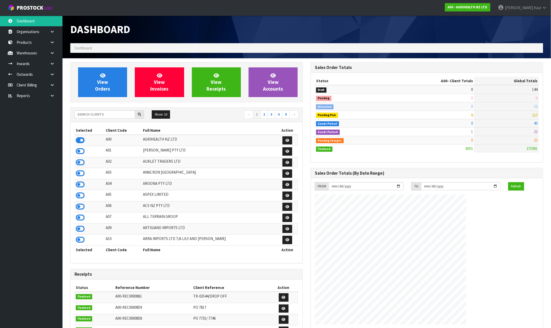
scroll to position [395, 241]
click at [117, 114] on input "text" at bounding box center [105, 114] width 61 height 8
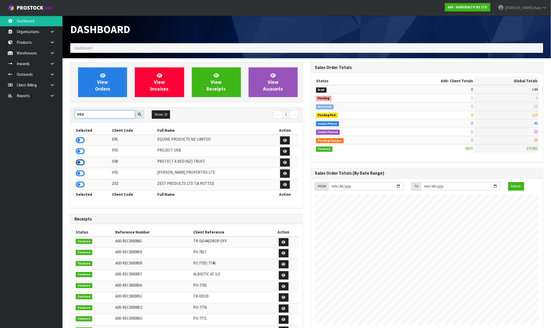
type input "PRO"
click at [81, 163] on icon at bounding box center [80, 163] width 9 height 8
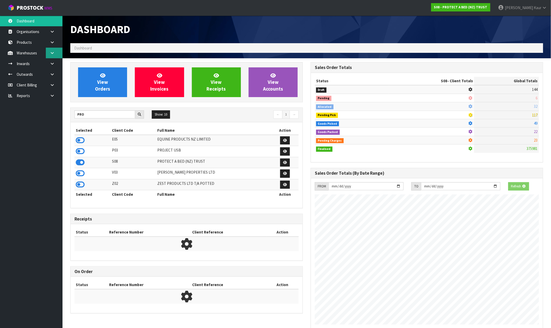
click at [59, 50] on link at bounding box center [54, 53] width 17 height 11
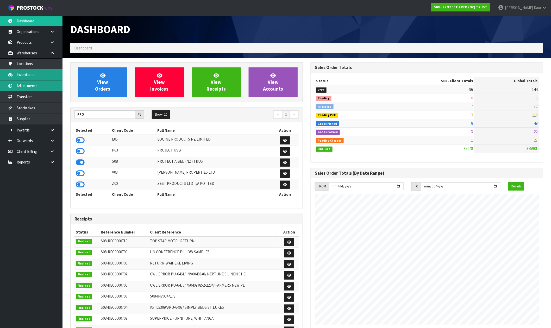
click at [53, 81] on ul "Locations Inventories Adjustments Transfers Stocktakes Supplies" at bounding box center [31, 91] width 63 height 66
click at [36, 74] on link "Inventories" at bounding box center [31, 74] width 63 height 11
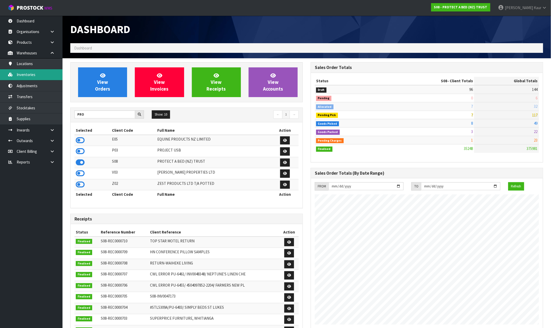
click at [36, 74] on link "Inventories" at bounding box center [31, 74] width 63 height 11
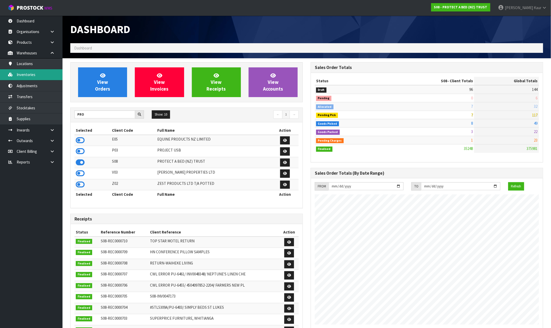
click at [36, 73] on link "Inventories" at bounding box center [31, 74] width 63 height 11
click at [34, 73] on link "Inventories" at bounding box center [31, 74] width 63 height 11
click at [36, 76] on link "Inventories" at bounding box center [31, 74] width 63 height 11
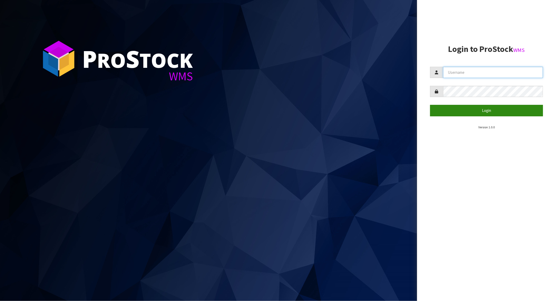
type input "[PERSON_NAME]"
click at [486, 111] on button "Login" at bounding box center [486, 110] width 113 height 11
click at [486, 109] on button "Login" at bounding box center [486, 110] width 113 height 11
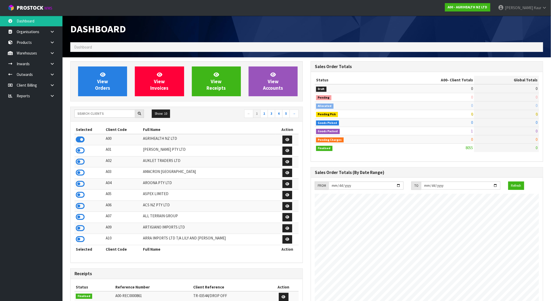
scroll to position [395, 241]
click at [92, 113] on input "text" at bounding box center [105, 113] width 61 height 8
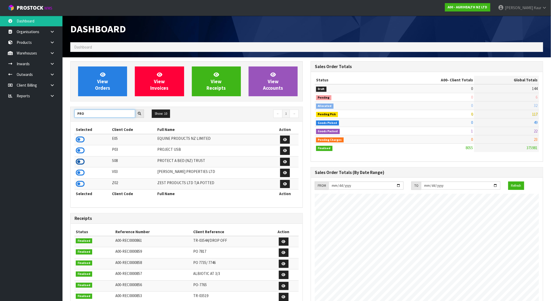
type input "PRO"
click at [80, 162] on icon at bounding box center [80, 162] width 9 height 8
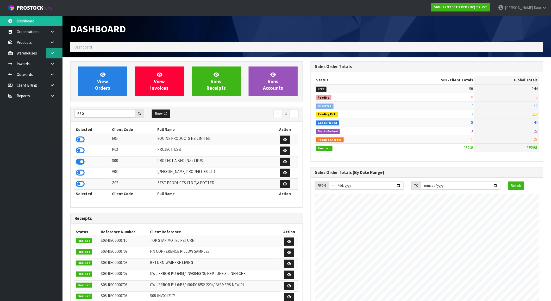
click at [57, 53] on link at bounding box center [54, 53] width 17 height 11
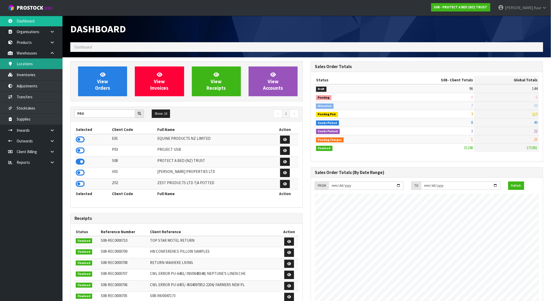
scroll to position [395, 241]
click at [50, 76] on link "Inventories" at bounding box center [31, 74] width 63 height 11
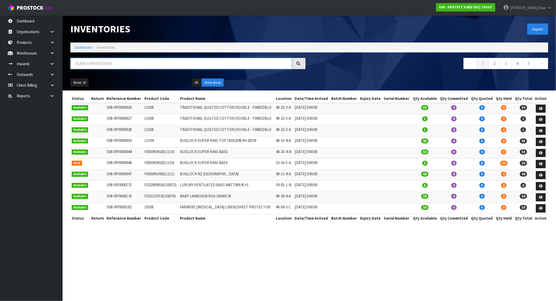
click at [101, 63] on input "text" at bounding box center [180, 63] width 221 height 11
paste input "f0590que0"
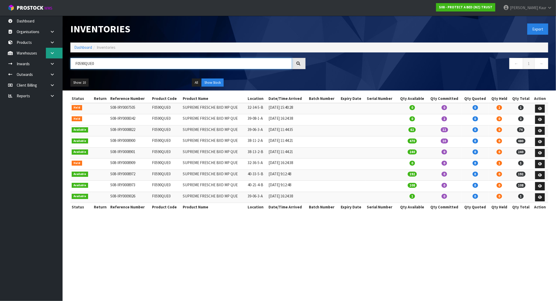
type input "F0590QUE0"
click at [55, 52] on link at bounding box center [54, 53] width 17 height 11
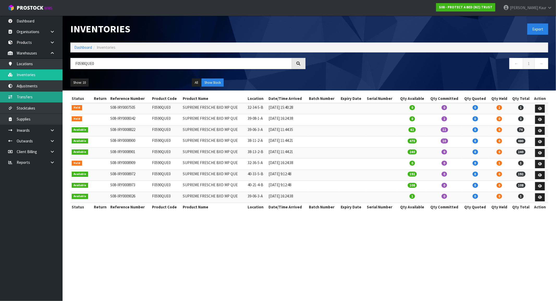
click at [40, 98] on link "Transfers" at bounding box center [31, 96] width 63 height 11
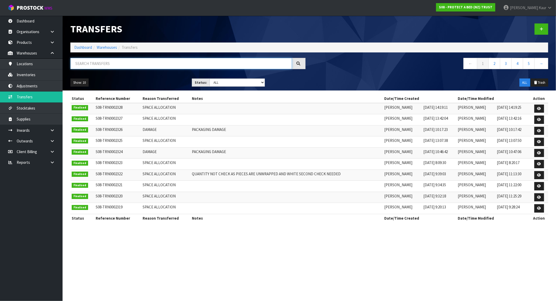
click at [141, 59] on input "text" at bounding box center [180, 63] width 221 height 11
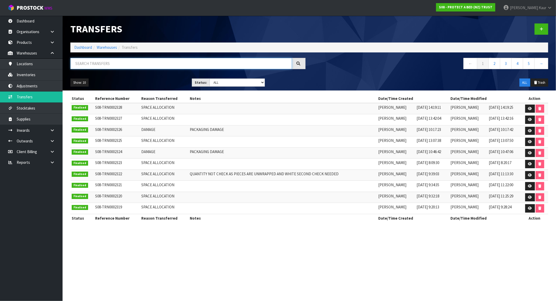
paste input "f0590que0"
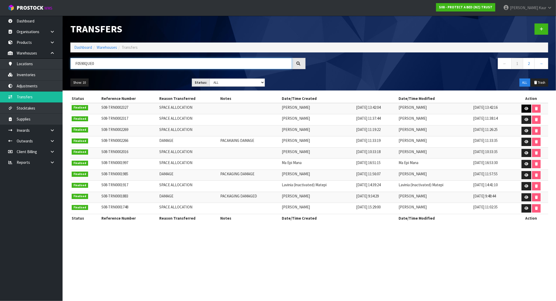
type input "F0590QUE0"
click at [525, 106] on link at bounding box center [526, 108] width 10 height 8
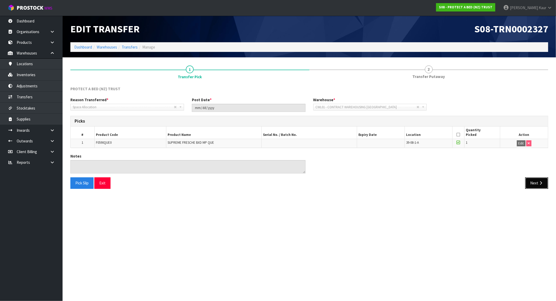
click at [535, 179] on button "Next" at bounding box center [536, 182] width 23 height 11
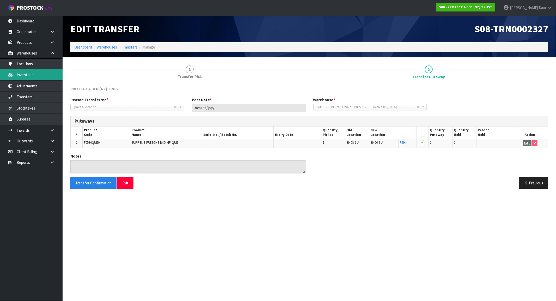
drag, startPoint x: 41, startPoint y: 70, endPoint x: 87, endPoint y: 58, distance: 48.0
click at [41, 70] on link "Inventories" at bounding box center [31, 74] width 63 height 11
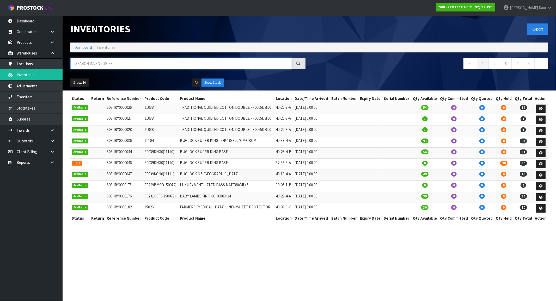
click at [110, 58] on input "text" at bounding box center [180, 63] width 221 height 11
paste input "F0591QUE0 x1"
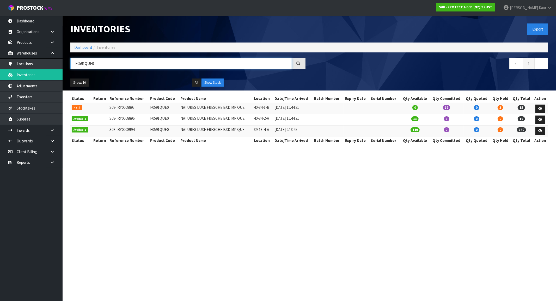
click at [131, 59] on input "F0591QUE0" at bounding box center [180, 63] width 221 height 11
paste input "091PPS0"
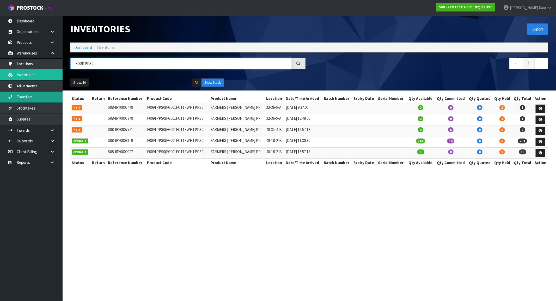
type input "F0091PPS0"
click at [48, 96] on link "Transfers" at bounding box center [31, 96] width 63 height 11
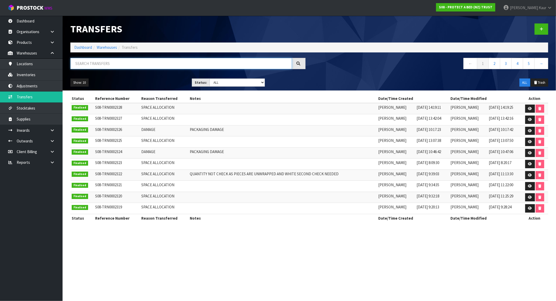
click at [130, 61] on input "text" at bounding box center [180, 63] width 221 height 11
paste input "F0091PPS0"
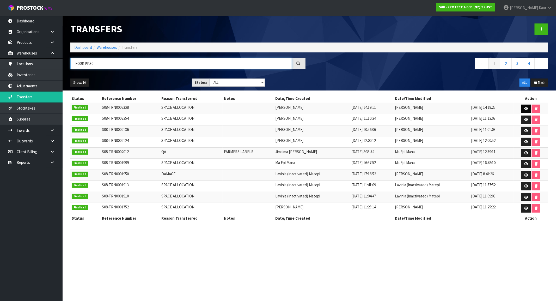
type input "F0091PPS0"
click at [525, 108] on icon at bounding box center [526, 108] width 4 height 3
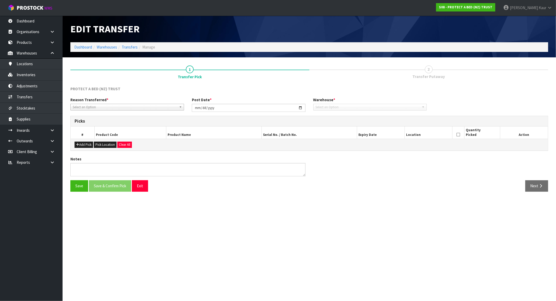
type input "2025-08-08"
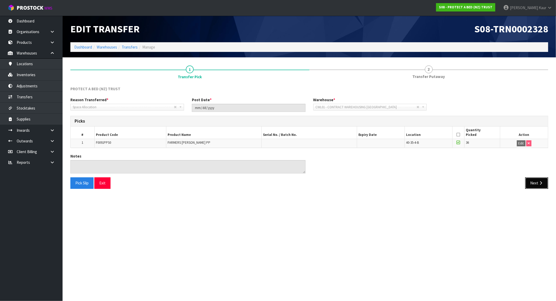
click at [536, 181] on button "Next" at bounding box center [536, 182] width 23 height 11
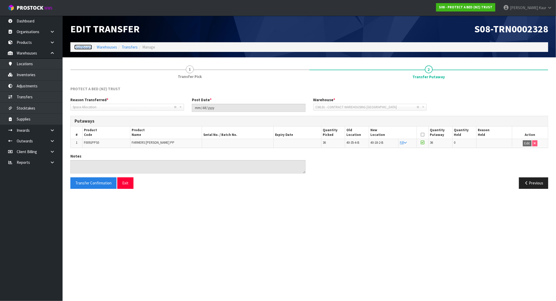
click at [87, 47] on link "Dashboard" at bounding box center [83, 47] width 18 height 5
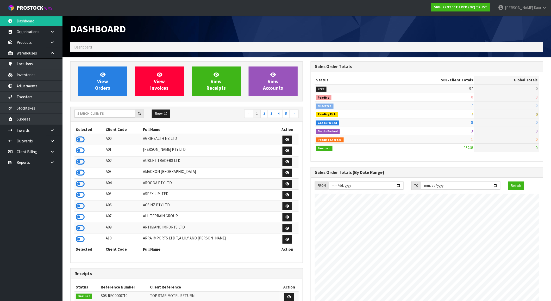
scroll to position [395, 241]
click at [100, 111] on input "text" at bounding box center [105, 113] width 61 height 8
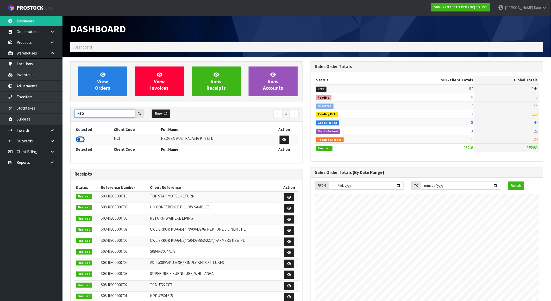
type input "NEO"
click at [82, 138] on icon at bounding box center [80, 139] width 9 height 8
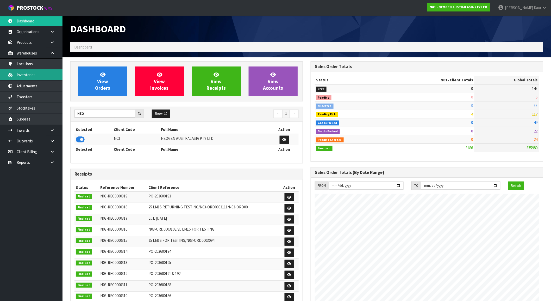
click at [40, 70] on link "Inventories" at bounding box center [31, 74] width 63 height 11
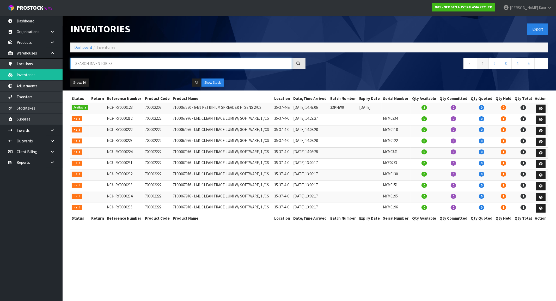
click at [135, 64] on input "text" at bounding box center [180, 63] width 221 height 11
paste input "700002100"
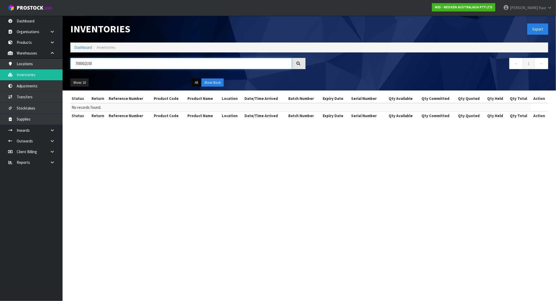
type input "700002100"
click at [193, 82] on button "All" at bounding box center [196, 82] width 9 height 8
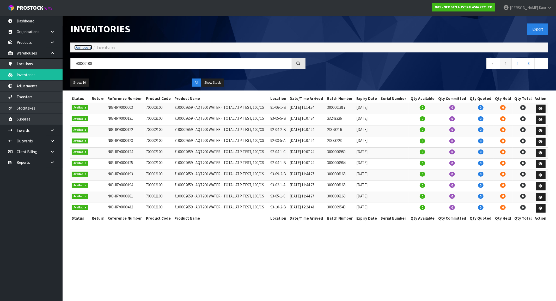
click at [85, 45] on link "Dashboard" at bounding box center [83, 47] width 18 height 5
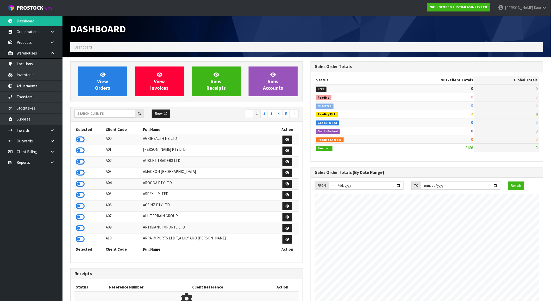
scroll to position [395, 241]
click at [110, 115] on input "text" at bounding box center [105, 113] width 61 height 8
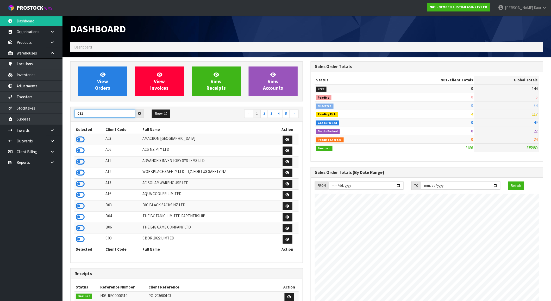
type input "C11"
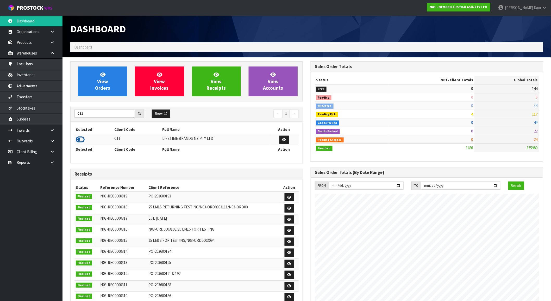
click at [81, 140] on icon at bounding box center [80, 139] width 9 height 8
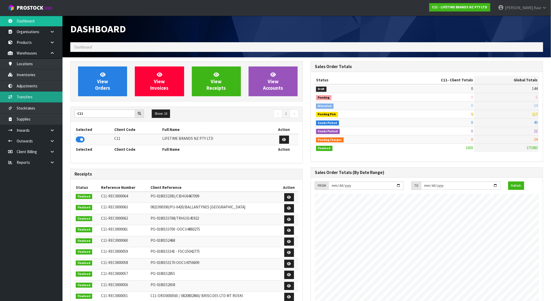
click at [38, 98] on link "Transfers" at bounding box center [31, 96] width 63 height 11
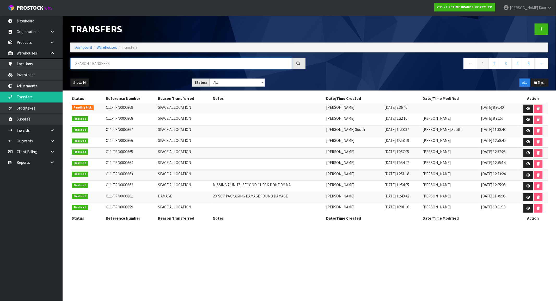
click at [97, 63] on input "text" at bounding box center [180, 63] width 221 height 11
paste input "mkcbmugpk4"
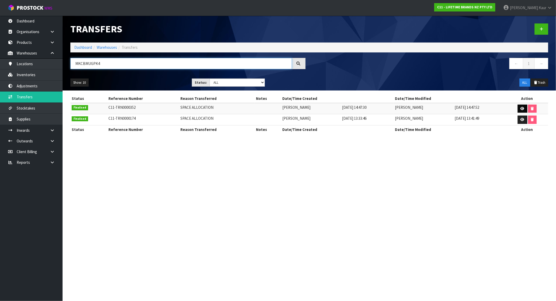
type input "MKCBMUGPK4"
click at [523, 109] on icon at bounding box center [522, 108] width 4 height 3
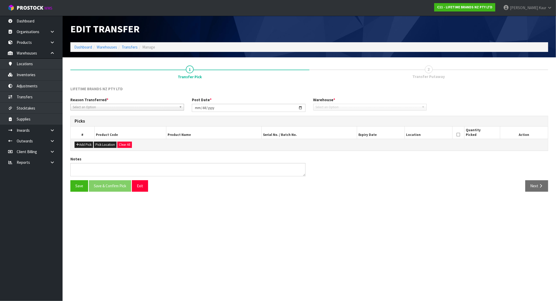
type input "2025-08-05"
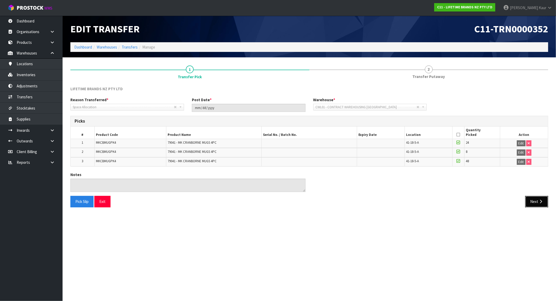
click at [537, 197] on button "Next" at bounding box center [536, 201] width 23 height 11
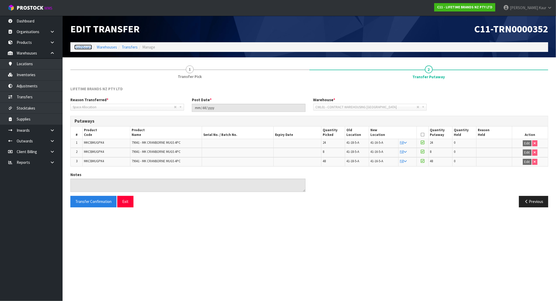
click at [84, 47] on link "Dashboard" at bounding box center [83, 47] width 18 height 5
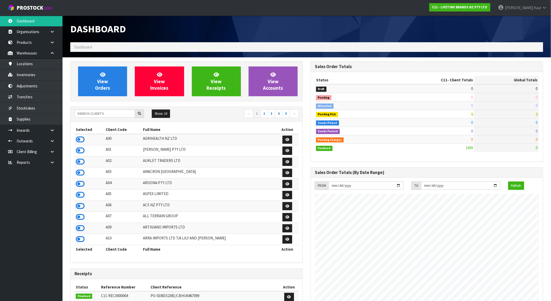
scroll to position [395, 241]
click at [104, 113] on input "text" at bounding box center [105, 113] width 61 height 8
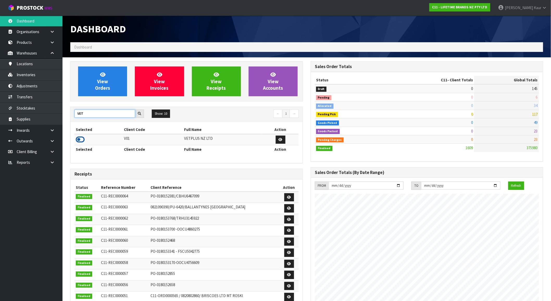
type input "VET"
click at [82, 137] on icon at bounding box center [80, 139] width 9 height 8
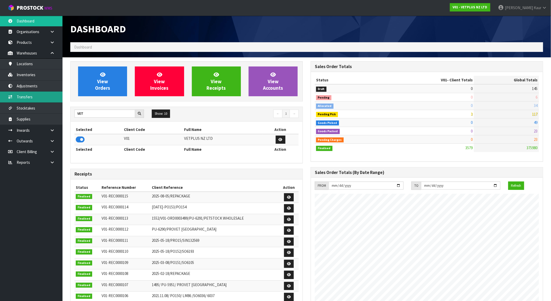
click at [37, 97] on link "Transfers" at bounding box center [31, 96] width 63 height 11
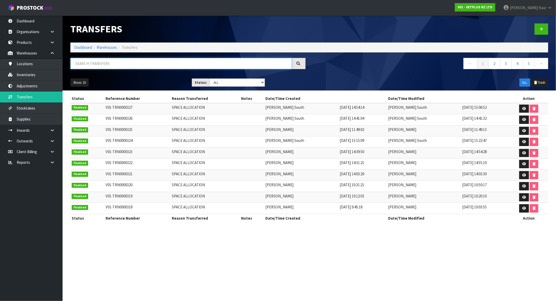
click at [144, 64] on input "text" at bounding box center [180, 63] width 221 height 11
paste input "50527"
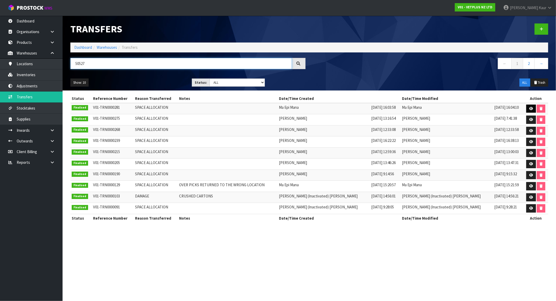
type input "50527"
click at [529, 107] on icon at bounding box center [531, 108] width 4 height 3
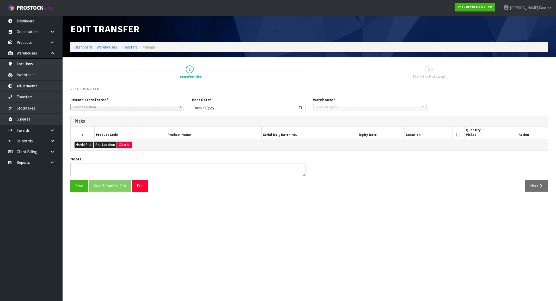
type input "2025-04-01"
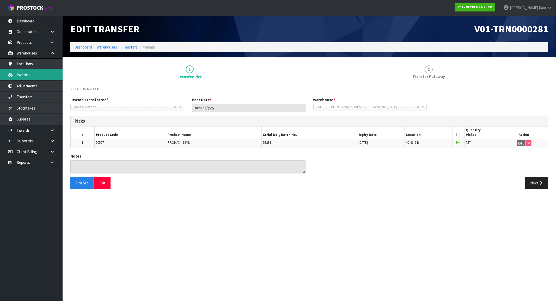
click at [24, 78] on link "Inventories" at bounding box center [31, 74] width 63 height 11
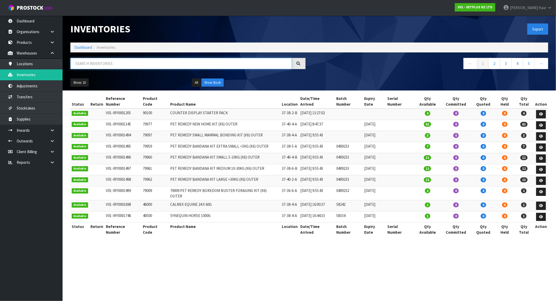
click at [111, 63] on input "text" at bounding box center [180, 63] width 221 height 11
paste input "50527"
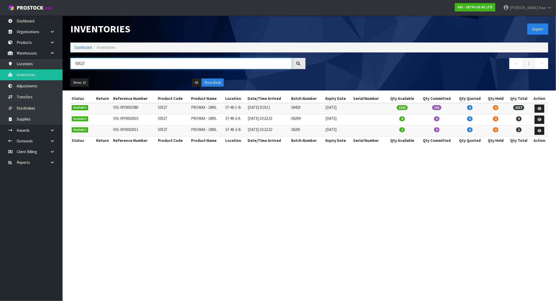
type input "50527"
click at [85, 45] on link "Dashboard" at bounding box center [83, 47] width 18 height 5
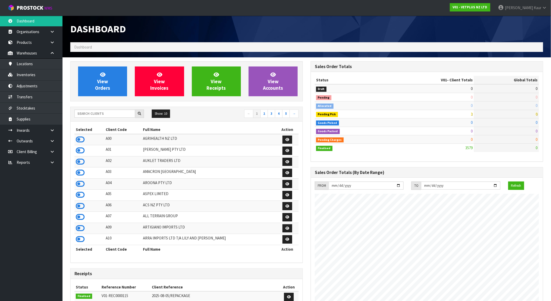
scroll to position [395, 241]
click at [114, 116] on input "text" at bounding box center [105, 113] width 61 height 8
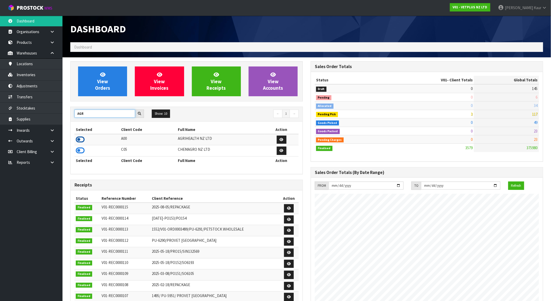
type input "AGR"
click at [79, 138] on icon at bounding box center [80, 139] width 9 height 8
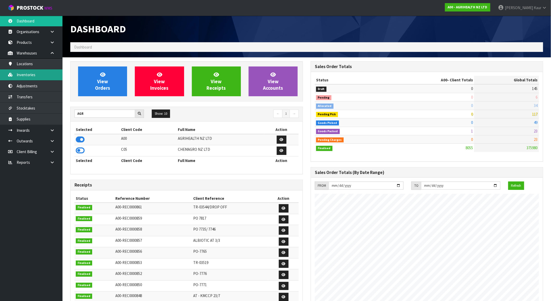
click at [39, 73] on link "Inventories" at bounding box center [31, 74] width 63 height 11
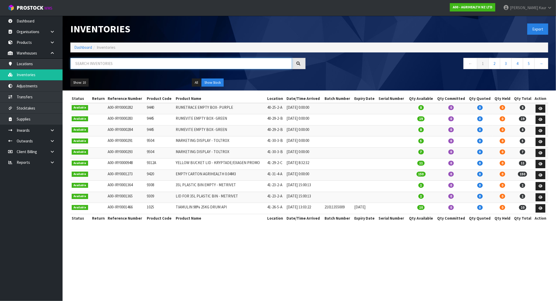
click at [128, 64] on input "text" at bounding box center [180, 63] width 221 height 11
paste input "9235"
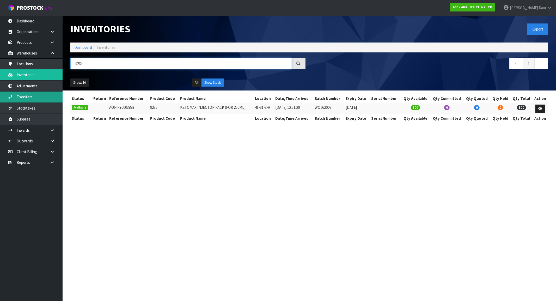
type input "9235"
click at [38, 96] on link "Transfers" at bounding box center [31, 96] width 63 height 11
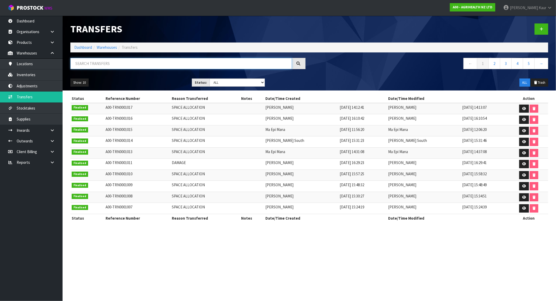
click at [152, 66] on input "text" at bounding box center [180, 63] width 221 height 11
paste input "9235"
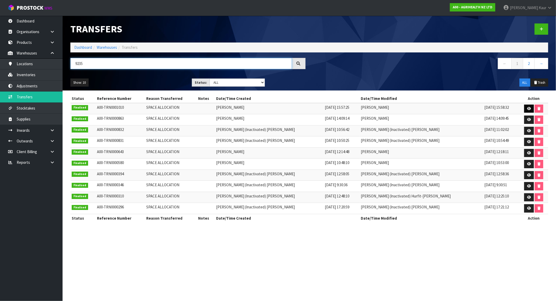
type input "9235"
click at [524, 108] on link at bounding box center [529, 108] width 10 height 8
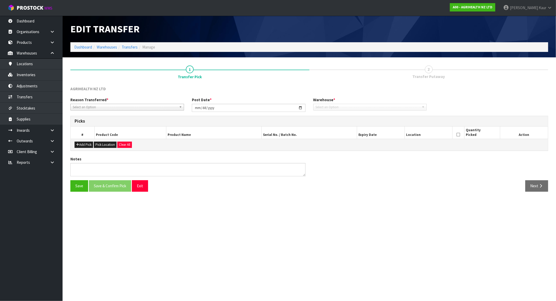
type input "2025-07-24"
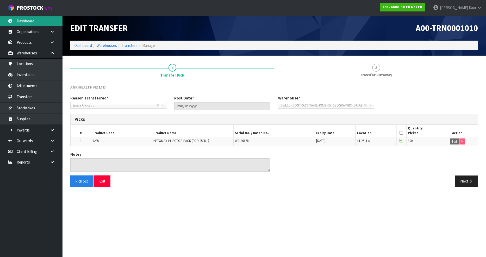
click at [25, 25] on link "Dashboard" at bounding box center [31, 21] width 63 height 11
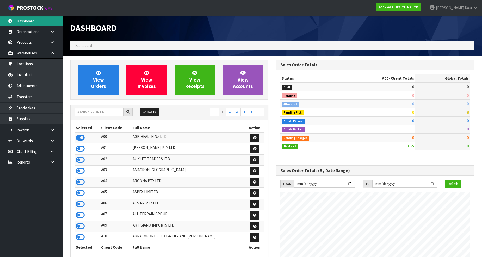
scroll to position [395, 206]
click at [55, 158] on link at bounding box center [54, 162] width 17 height 11
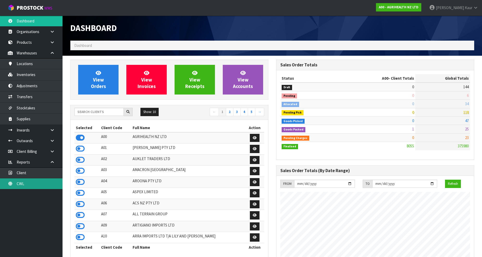
click at [39, 180] on link "CWL" at bounding box center [31, 183] width 63 height 11
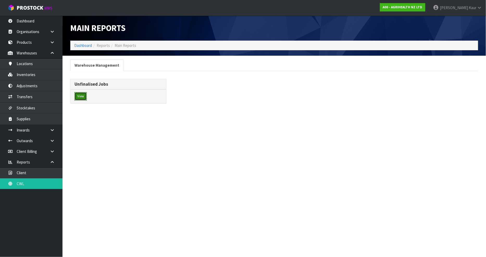
click at [82, 98] on button "View" at bounding box center [81, 96] width 12 height 8
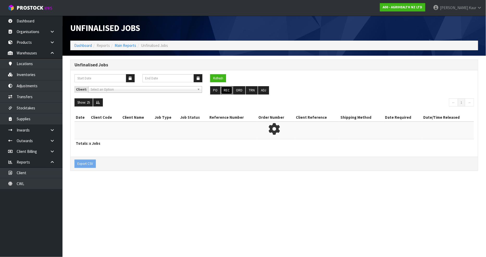
click at [224, 91] on button "REC" at bounding box center [227, 90] width 12 height 8
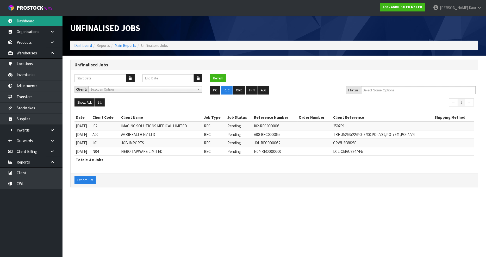
click at [24, 22] on link "Dashboard" at bounding box center [31, 21] width 63 height 11
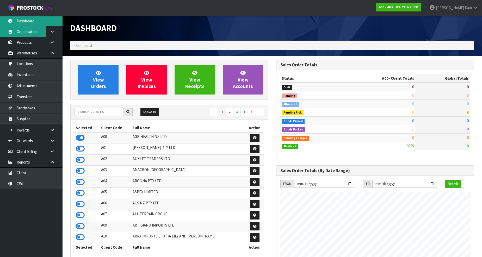
scroll to position [395, 206]
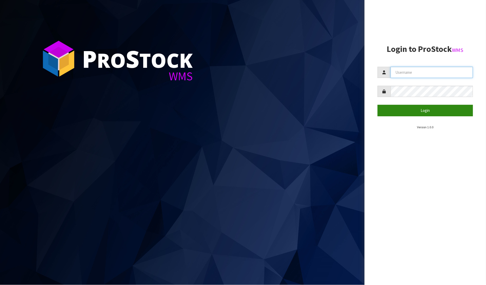
type input "[PERSON_NAME]"
click at [434, 110] on button "Login" at bounding box center [426, 110] width 96 height 11
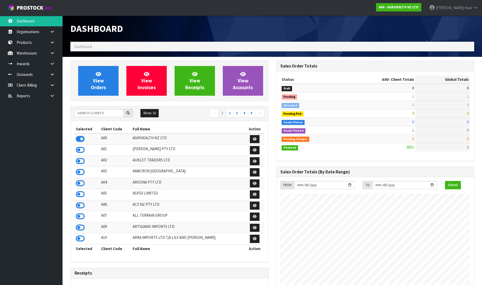
scroll to position [395, 206]
drag, startPoint x: 96, startPoint y: 119, endPoint x: 97, endPoint y: 114, distance: 4.5
click at [97, 114] on div "Show: 10 5 10 25 50 ← 1 2 3 4 5 →" at bounding box center [170, 113] width 198 height 15
click at [97, 114] on input "text" at bounding box center [99, 113] width 49 height 8
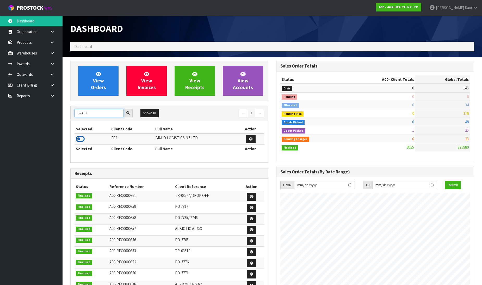
type input "BRAID"
click at [80, 142] on icon at bounding box center [80, 139] width 9 height 8
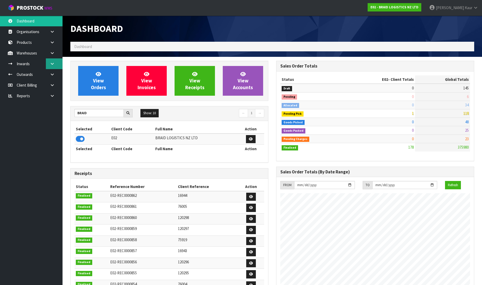
scroll to position [335, 206]
click at [52, 60] on link at bounding box center [54, 63] width 17 height 11
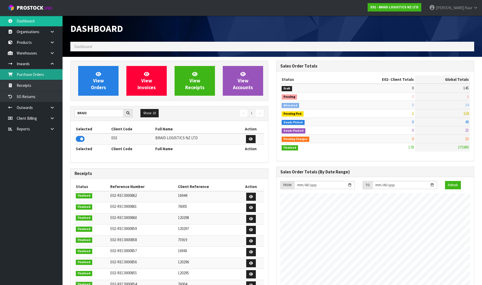
drag, startPoint x: 46, startPoint y: 77, endPoint x: 297, endPoint y: 75, distance: 251.7
click at [46, 78] on link "Purchase Orders" at bounding box center [31, 74] width 63 height 11
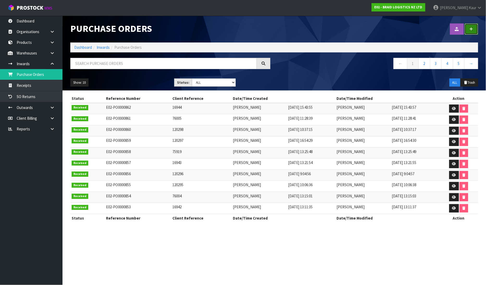
click at [468, 26] on link at bounding box center [472, 28] width 14 height 11
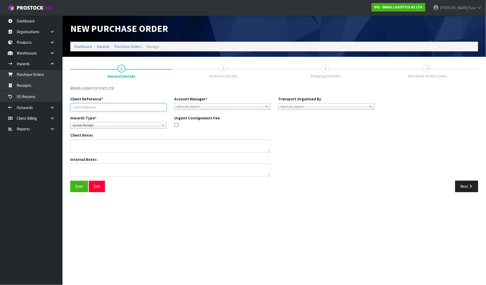
click at [95, 108] on input "text" at bounding box center [118, 107] width 96 height 8
type input "ECC0067460"
click at [201, 107] on span "Select an Option" at bounding box center [220, 106] width 87 height 6
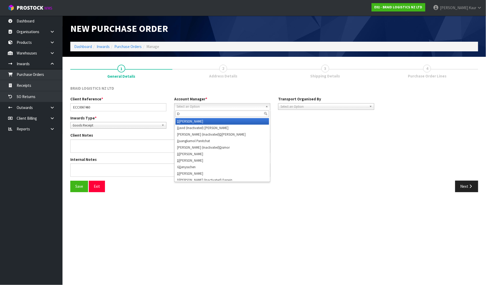
type input "D"
click at [196, 120] on li "D ivjot Kaur" at bounding box center [223, 121] width 94 height 7
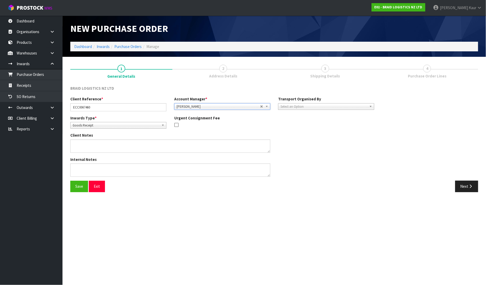
click at [299, 106] on span "Select an Option" at bounding box center [324, 106] width 87 height 6
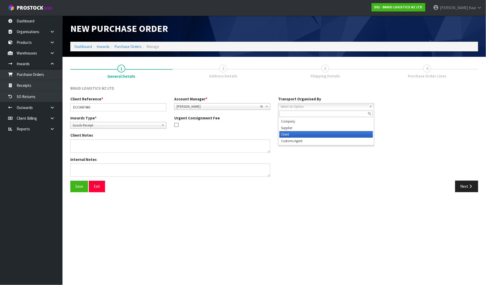
drag, startPoint x: 297, startPoint y: 134, endPoint x: 308, endPoint y: 131, distance: 11.5
click at [297, 135] on li "Client" at bounding box center [327, 134] width 94 height 7
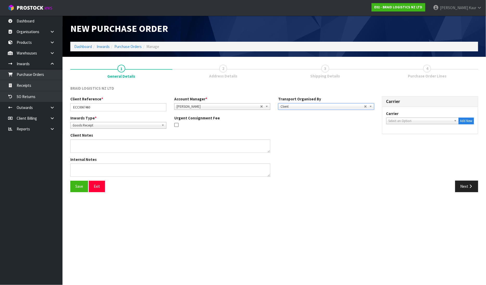
click at [404, 122] on span "Select an Option" at bounding box center [420, 121] width 63 height 6
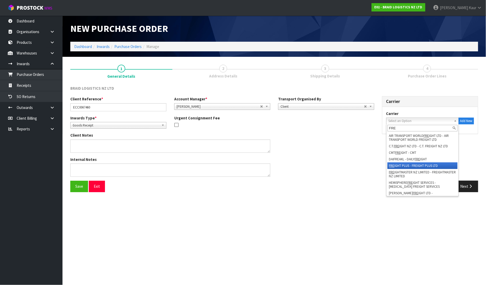
type input "FRE"
click at [406, 165] on li "FRE IGHT PLUS - FREIGHT PLUS LTD" at bounding box center [423, 165] width 70 height 7
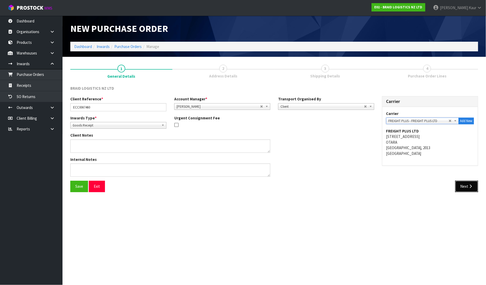
click at [470, 183] on button "Next" at bounding box center [466, 186] width 23 height 11
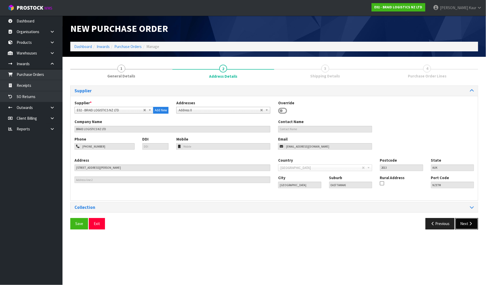
click at [468, 220] on button "Next" at bounding box center [466, 223] width 23 height 11
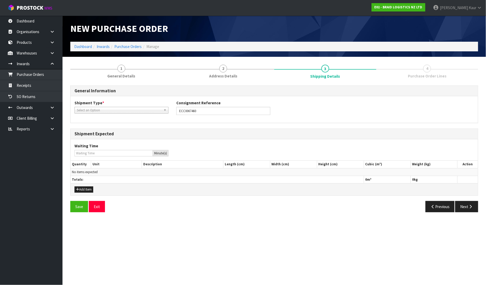
click at [100, 109] on span "Select an Option" at bounding box center [119, 110] width 85 height 6
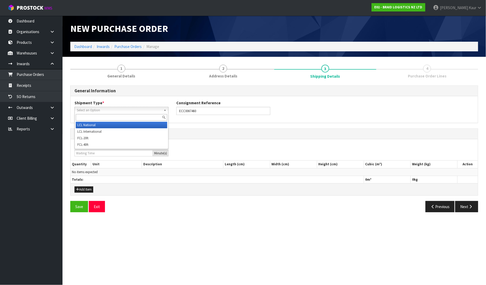
click at [96, 127] on li "LCL National" at bounding box center [121, 125] width 91 height 7
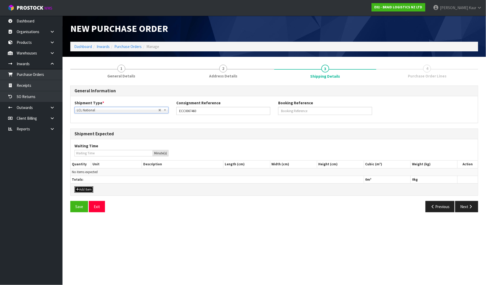
click at [84, 190] on button "Add Item" at bounding box center [84, 189] width 19 height 6
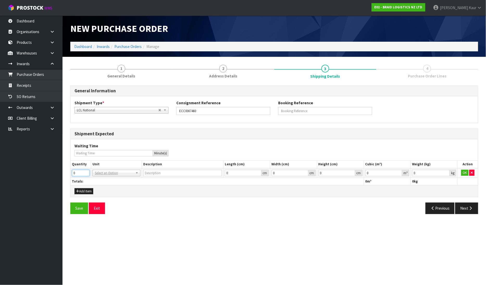
drag, startPoint x: 80, startPoint y: 175, endPoint x: 72, endPoint y: 174, distance: 8.6
click at [72, 174] on input "0" at bounding box center [81, 173] width 18 height 7
type input "5"
type input "BAG"
type input "0.000001"
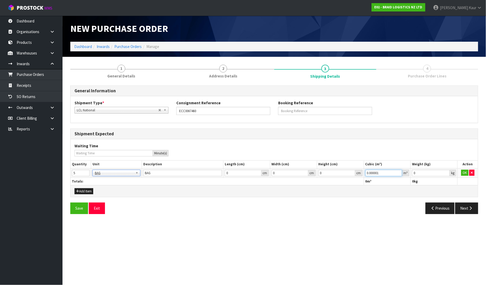
click at [399, 171] on input "0.000001" at bounding box center [384, 173] width 37 height 7
type input "0.001"
click at [445, 171] on input "0.001" at bounding box center [431, 173] width 38 height 7
click at [463, 171] on button "OK" at bounding box center [464, 173] width 7 height 6
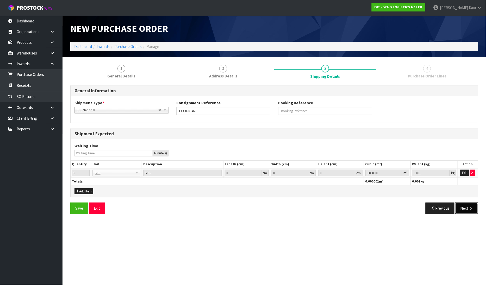
click at [463, 212] on button "Next" at bounding box center [466, 207] width 23 height 11
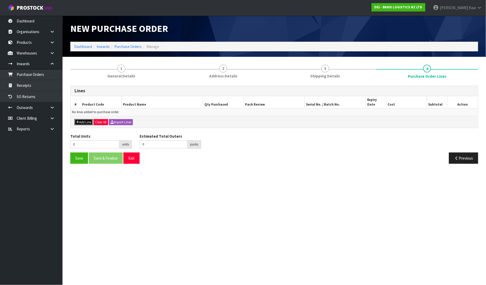
click at [83, 119] on button "Add Line" at bounding box center [84, 122] width 18 height 6
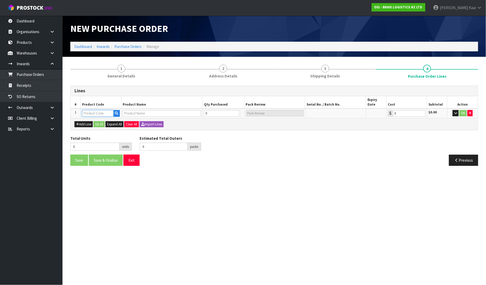
click at [97, 110] on input "text" at bounding box center [98, 113] width 32 height 7
type input "BR"
click at [101, 132] on link "BR -ROT-BAG" at bounding box center [103, 131] width 41 height 7
type input "BR-ROT-BAG"
type input "BS ROTORUA-BAG RUBBER CHIPS"
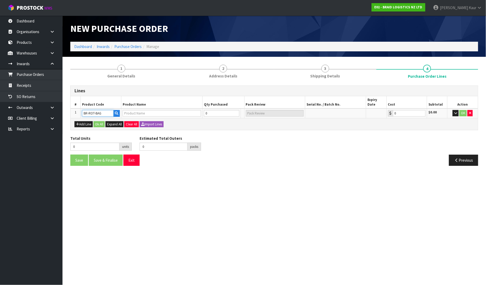
type input "0.00"
click at [215, 110] on input "0" at bounding box center [219, 113] width 32 height 7
type input "5"
type input "5 PLT"
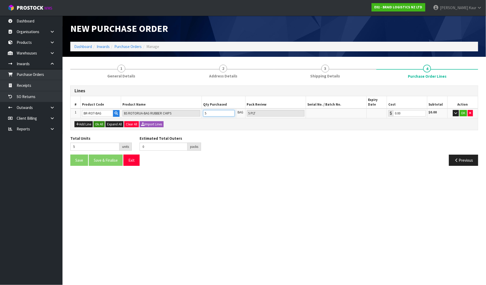
type input "5"
click at [96, 121] on button "Ok All" at bounding box center [99, 124] width 11 height 6
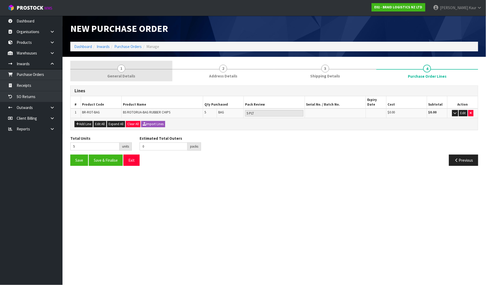
click at [120, 76] on span "General Details" at bounding box center [121, 75] width 28 height 5
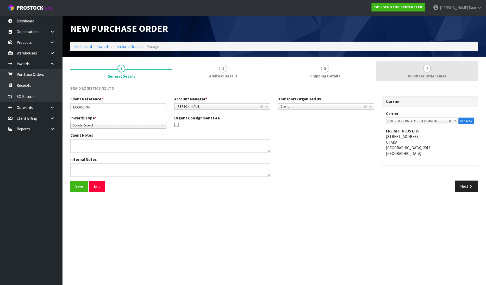
click at [423, 68] on link "4 Purchase Order Lines" at bounding box center [428, 71] width 102 height 21
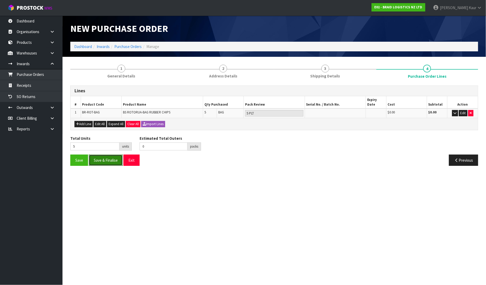
click at [109, 157] on button "Save & Finalise" at bounding box center [106, 160] width 34 height 11
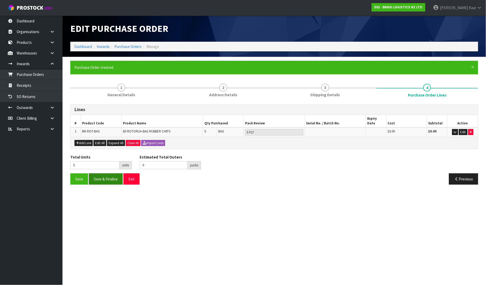
type input "0"
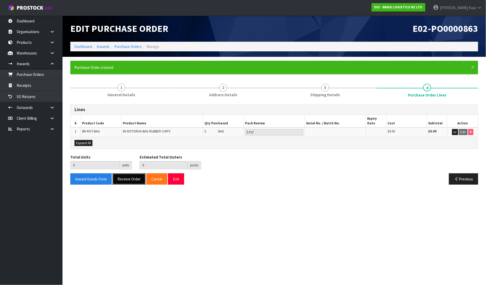
click at [126, 173] on button "Receive Order" at bounding box center [129, 178] width 33 height 11
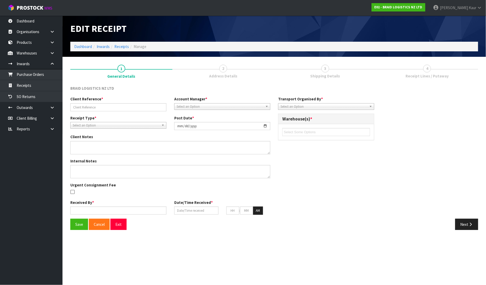
type input "ECC0067460"
type input "2025-08-11"
type input "Prabhneet Kaur"
type input "11/08/2025"
type input "09"
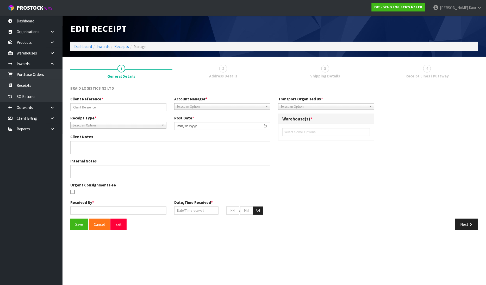
type input "09"
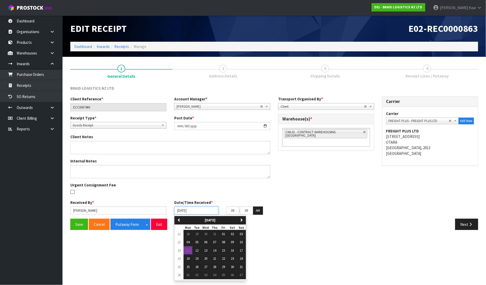
click at [178, 210] on input "11/08/2025" at bounding box center [196, 210] width 44 height 8
click at [225, 241] on span "08" at bounding box center [223, 242] width 3 height 4
type input "08/08/2025"
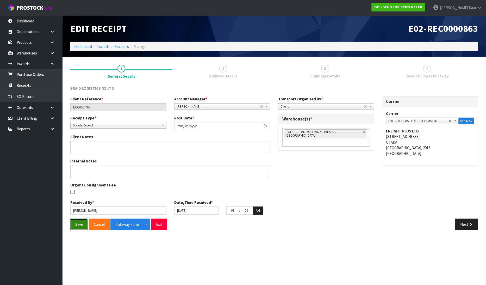
click at [78, 223] on button "Save" at bounding box center [79, 224] width 18 height 11
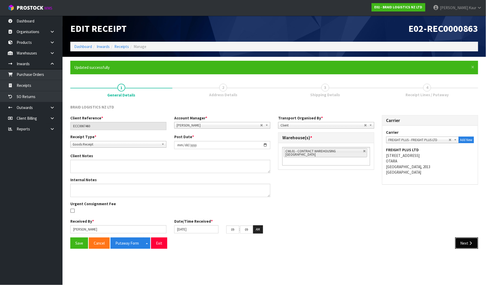
click at [463, 240] on button "Next" at bounding box center [466, 242] width 23 height 11
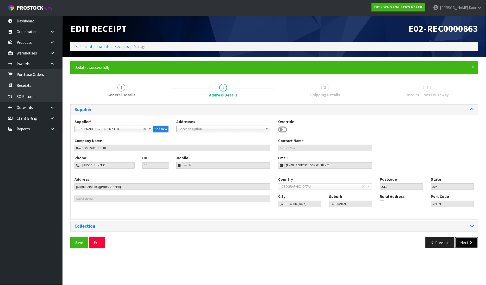
click at [463, 244] on button "Next" at bounding box center [466, 242] width 23 height 11
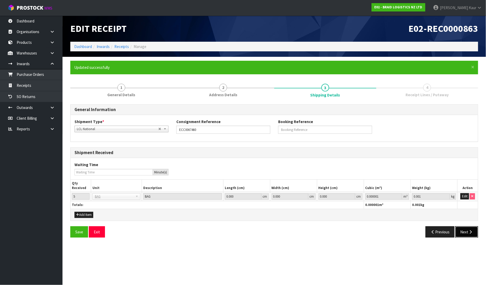
click at [466, 229] on button "Next" at bounding box center [466, 231] width 23 height 11
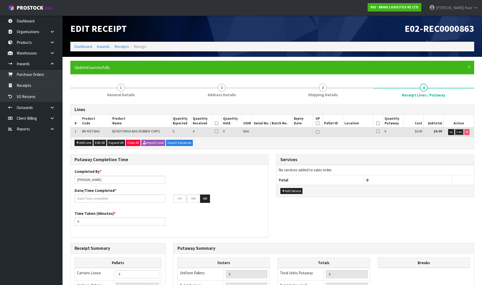
click at [459, 130] on span "Edit" at bounding box center [459, 132] width 5 height 4
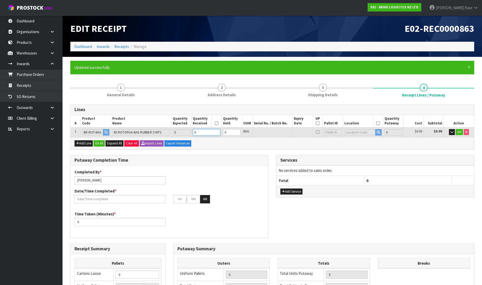
click at [205, 131] on input "0" at bounding box center [206, 132] width 27 height 7
type input "5"
type input "3500"
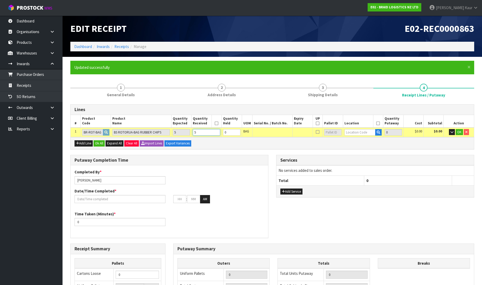
type input "5"
click at [368, 133] on input "text" at bounding box center [359, 132] width 31 height 7
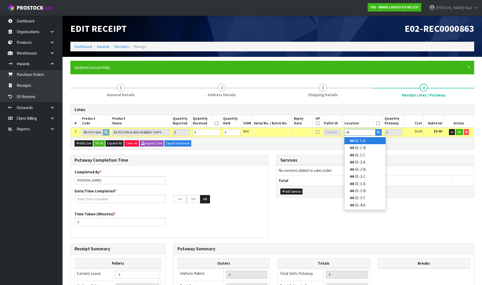
type input "44"
click at [360, 139] on link "44 -01-1-A" at bounding box center [364, 140] width 41 height 7
type input "5"
type input "44-01-1-A"
type input "5"
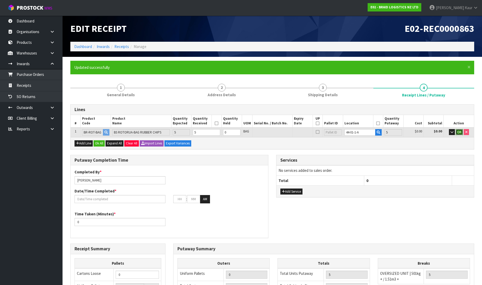
click at [461, 132] on button "OK" at bounding box center [459, 132] width 7 height 6
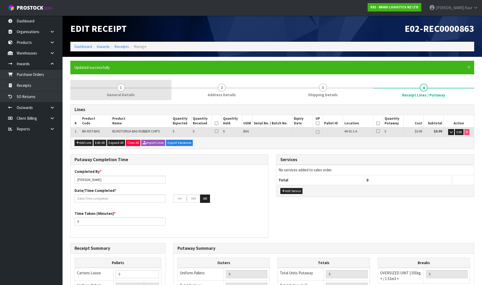
click at [124, 93] on span "General Details" at bounding box center [121, 94] width 28 height 5
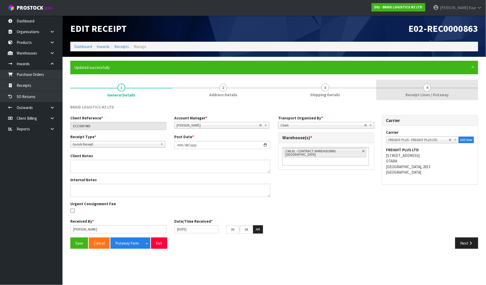
click at [428, 91] on link "4 Receipt Lines / Putaway" at bounding box center [428, 90] width 102 height 21
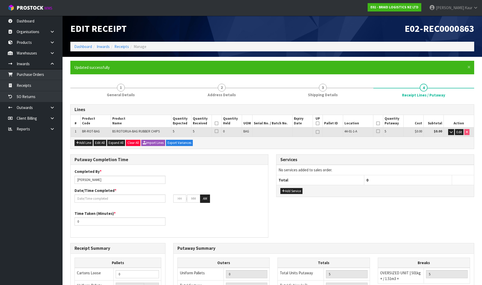
click at [217, 123] on icon at bounding box center [217, 123] width 4 height 0
click at [377, 124] on icon at bounding box center [378, 123] width 4 height 0
click at [103, 198] on input "text" at bounding box center [120, 198] width 91 height 8
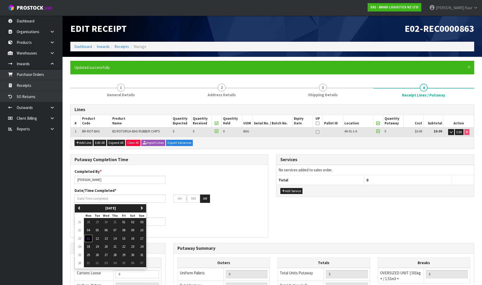
click at [88, 240] on span "11" at bounding box center [88, 238] width 3 height 4
type input "11/08/2025"
type input "12"
type input "00"
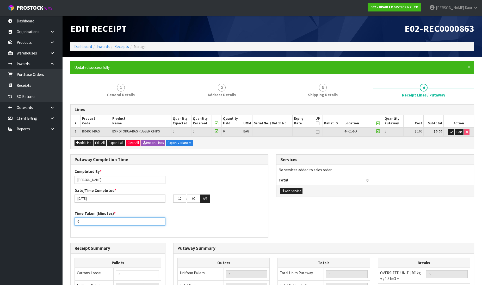
drag, startPoint x: 82, startPoint y: 221, endPoint x: 76, endPoint y: 221, distance: 5.3
click at [76, 221] on input "0" at bounding box center [120, 221] width 91 height 8
type input "15"
drag, startPoint x: 183, startPoint y: 199, endPoint x: 169, endPoint y: 197, distance: 14.2
click at [169, 197] on div "11/08/2025 12 : 00 : 00 AM" at bounding box center [170, 198] width 198 height 8
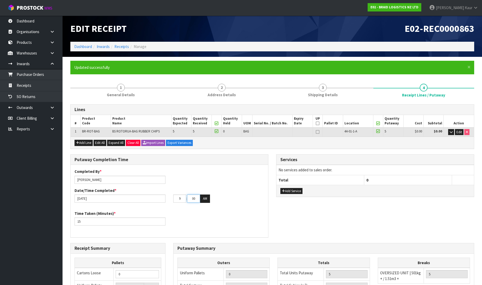
type input "09"
drag, startPoint x: 196, startPoint y: 199, endPoint x: 180, endPoint y: 197, distance: 16.2
click at [180, 197] on tr "09 : 00 : 00 AM" at bounding box center [191, 198] width 37 height 8
type input "10"
click at [207, 196] on button "AM" at bounding box center [205, 198] width 10 height 8
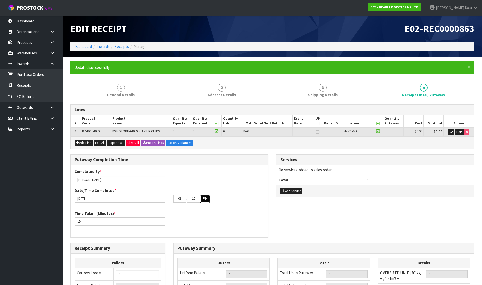
click at [207, 196] on button "PM" at bounding box center [205, 198] width 10 height 8
click at [114, 83] on link "1 General Details" at bounding box center [120, 90] width 101 height 21
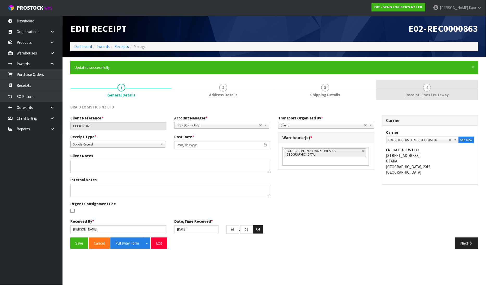
click at [427, 91] on link "4 Receipt Lines / Putaway" at bounding box center [428, 90] width 102 height 21
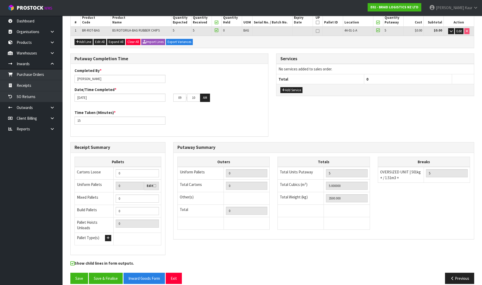
scroll to position [104, 0]
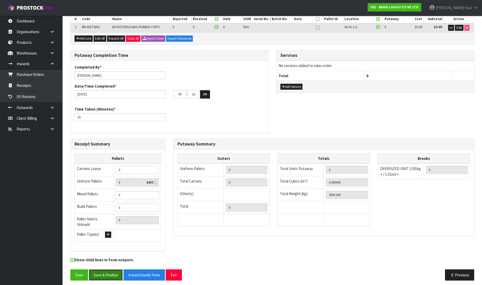
drag, startPoint x: 112, startPoint y: 270, endPoint x: 210, endPoint y: 210, distance: 115.4
click at [112, 270] on button "Save & Finalise" at bounding box center [106, 274] width 34 height 11
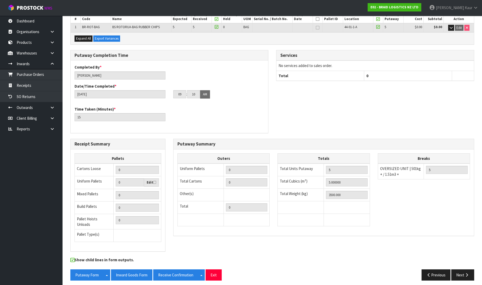
scroll to position [0, 0]
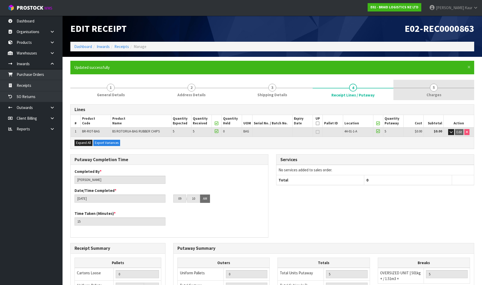
click at [433, 93] on span "Charges" at bounding box center [434, 94] width 15 height 5
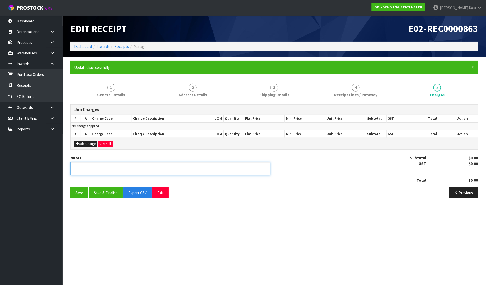
click at [120, 168] on textarea at bounding box center [170, 168] width 200 height 13
type textarea "NO CHARGES"
click at [90, 193] on button "Save & Finalise" at bounding box center [106, 192] width 34 height 11
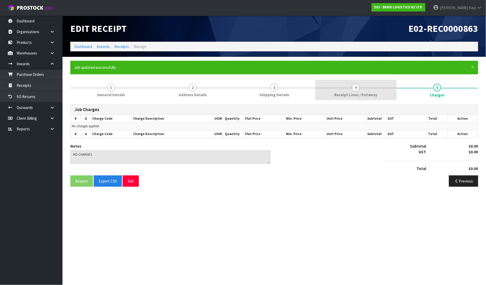
click at [345, 93] on span "Receipt Lines / Putaway" at bounding box center [355, 94] width 43 height 5
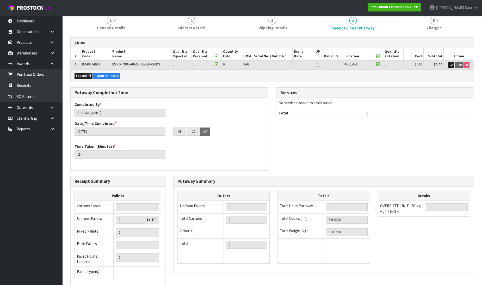
scroll to position [104, 0]
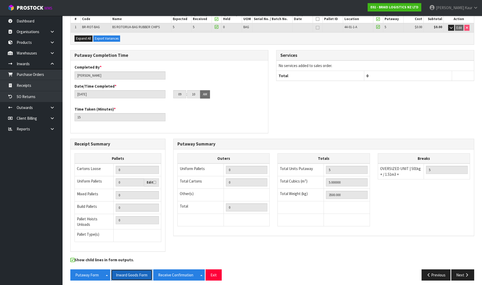
click at [135, 276] on button "Inward Goods Form" at bounding box center [131, 274] width 41 height 11
click at [52, 127] on icon at bounding box center [52, 129] width 5 height 4
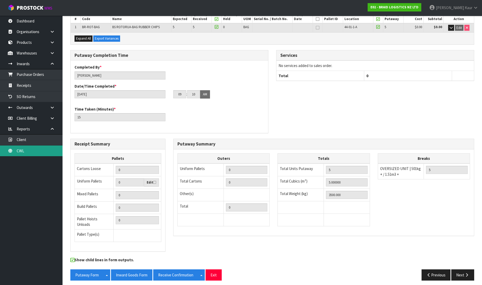
click at [36, 151] on link "CWL" at bounding box center [31, 150] width 63 height 11
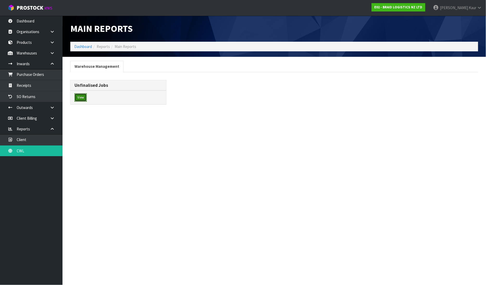
click at [81, 97] on button "View" at bounding box center [81, 97] width 12 height 8
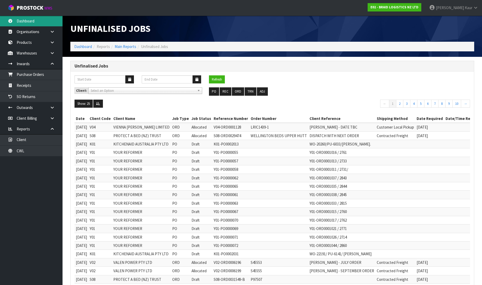
click at [26, 16] on link "Dashboard" at bounding box center [31, 21] width 63 height 11
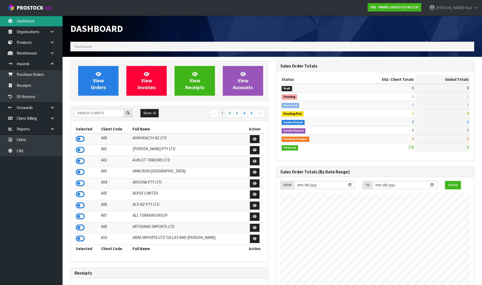
scroll to position [335, 206]
click at [95, 113] on input "text" at bounding box center [99, 113] width 49 height 8
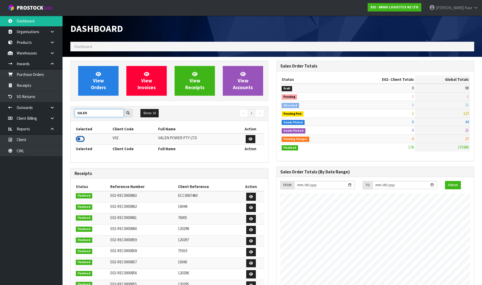
type input "VALEN"
click at [81, 139] on icon at bounding box center [80, 139] width 9 height 8
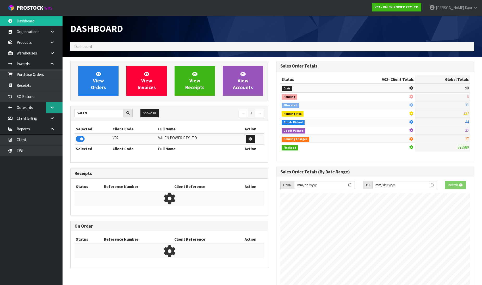
scroll to position [395, 206]
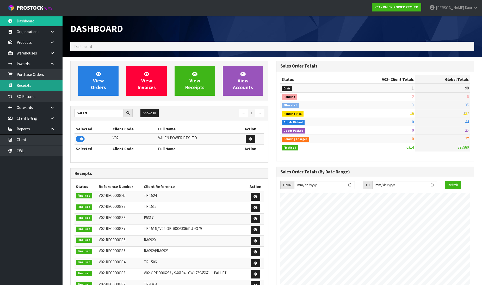
click at [51, 89] on link "Receipts" at bounding box center [31, 85] width 63 height 11
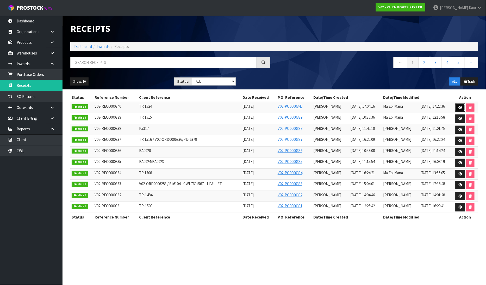
click at [461, 109] on icon at bounding box center [461, 107] width 4 height 3
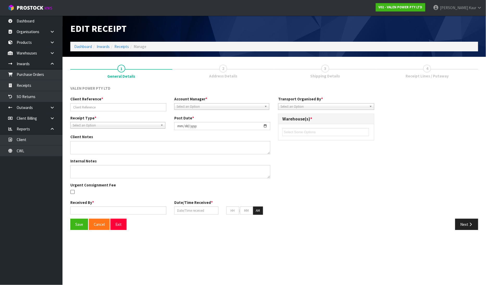
type input "TR 1524"
type input "2025-08-07"
type textarea "SERIALS RECORDED BY ZACH"
type input "Prabhneet Kaur"
type input "07/08/2025"
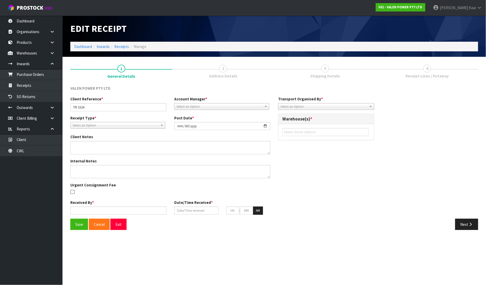
type input "05"
type input "04"
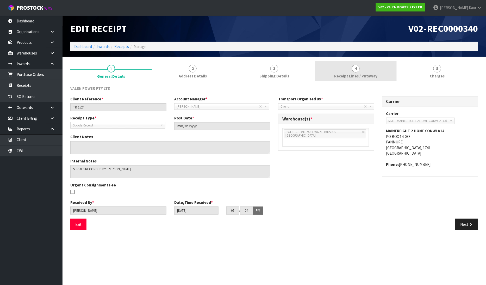
click at [356, 64] on link "4 Receipt Lines / Putaway" at bounding box center [356, 71] width 82 height 21
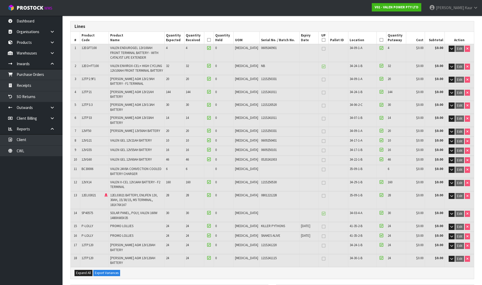
scroll to position [58, 0]
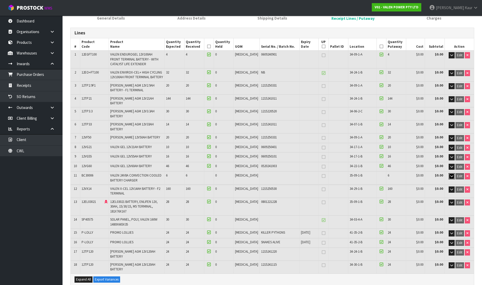
click at [449, 173] on button "button" at bounding box center [452, 176] width 6 height 6
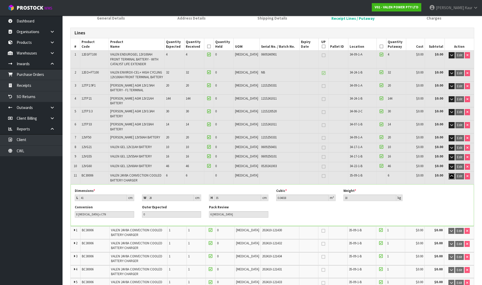
click at [449, 173] on button "button" at bounding box center [452, 176] width 6 height 6
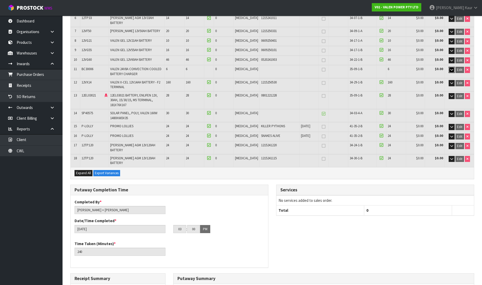
scroll to position [261, 0]
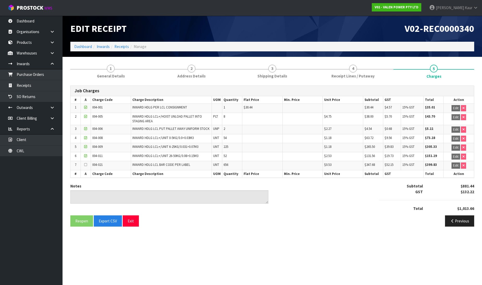
scroll to position [0, 0]
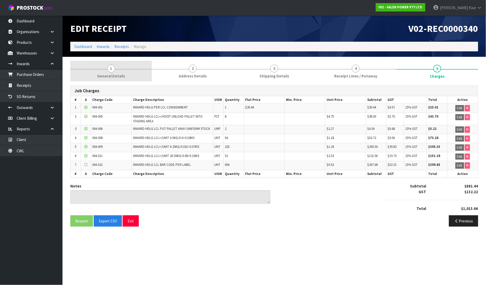
click at [119, 70] on link "1 General Details" at bounding box center [111, 71] width 82 height 21
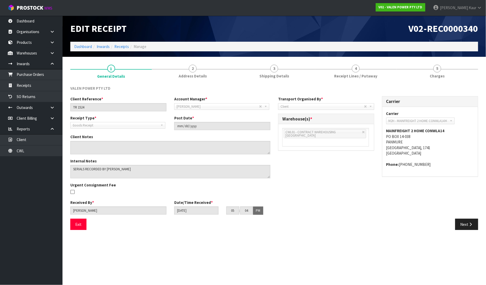
click at [29, 15] on nav "Toggle navigation ProStock WMS V02 - VALEN POWER PTY LTD Prabhneet Kaur Logout" at bounding box center [243, 8] width 486 height 16
click at [29, 18] on link "Dashboard" at bounding box center [31, 21] width 63 height 11
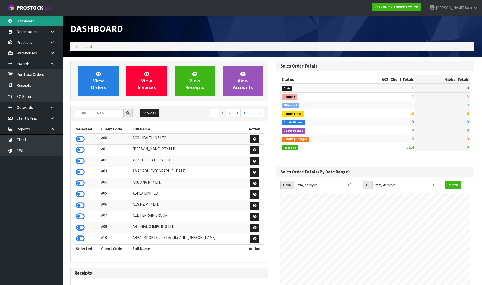
scroll to position [395, 206]
click at [100, 108] on div "Show: 10 5 10 25 50 ← 1 2 3 4 5 →" at bounding box center [170, 113] width 198 height 15
click at [98, 110] on input "text" at bounding box center [99, 113] width 49 height 8
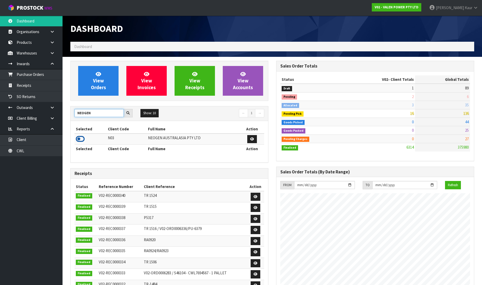
type input "NEOGEN"
click at [82, 138] on icon at bounding box center [80, 139] width 9 height 8
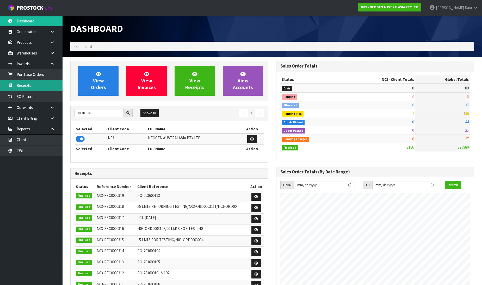
click at [51, 88] on link "Receipts" at bounding box center [31, 85] width 63 height 11
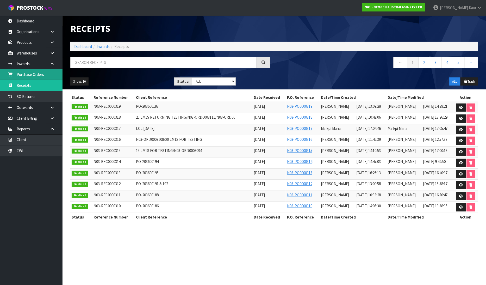
click at [29, 73] on link "Purchase Orders" at bounding box center [31, 74] width 63 height 11
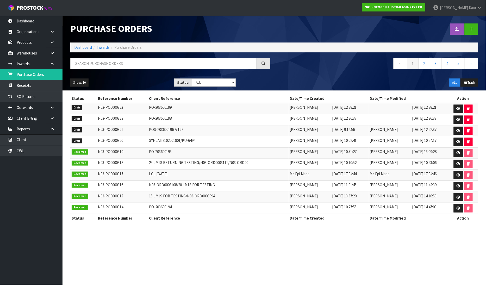
click at [40, 14] on nav "Toggle navigation ProStock WMS N03 - NEOGEN AUSTRALASIA PTY LTD Prabhneet Kaur …" at bounding box center [243, 8] width 486 height 16
click at [38, 18] on link "Dashboard" at bounding box center [31, 21] width 63 height 11
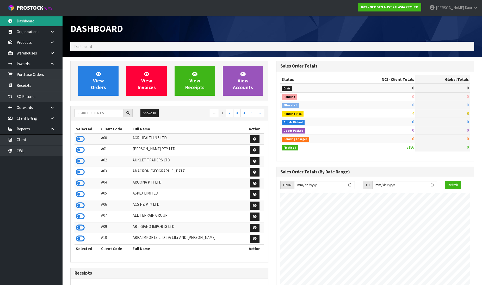
scroll to position [395, 206]
click at [83, 111] on input "text" at bounding box center [99, 113] width 49 height 8
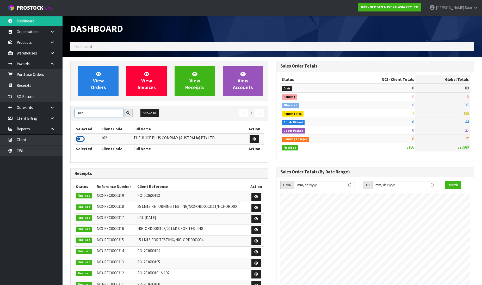
type input "J02"
click at [81, 138] on icon at bounding box center [80, 139] width 9 height 8
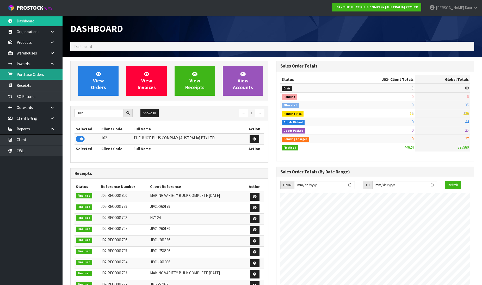
drag, startPoint x: 44, startPoint y: 74, endPoint x: 345, endPoint y: 5, distance: 308.9
click at [45, 74] on link "Purchase Orders" at bounding box center [31, 74] width 63 height 11
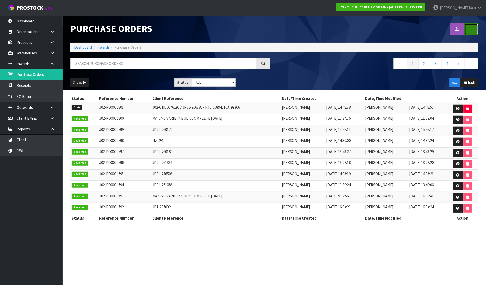
click at [471, 28] on icon at bounding box center [472, 29] width 4 height 4
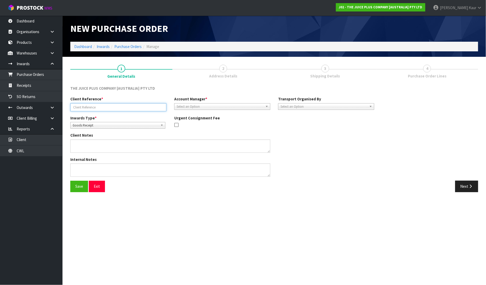
click at [125, 108] on input "text" at bounding box center [118, 107] width 96 height 8
click at [98, 106] on input "text" at bounding box center [118, 107] width 96 height 8
type input "NZ125"
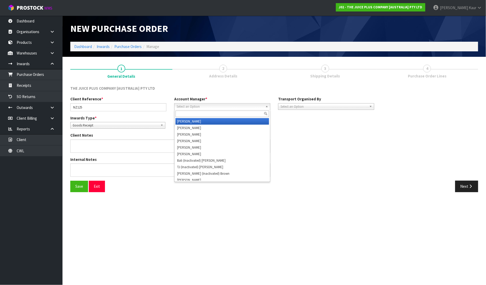
click at [223, 107] on span "Select an Option" at bounding box center [220, 106] width 87 height 6
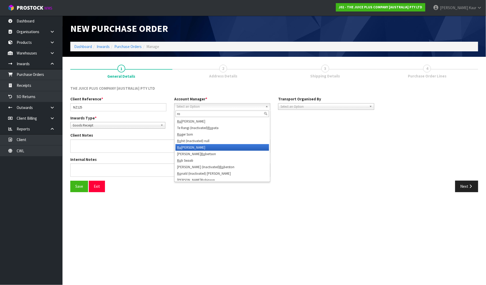
type input "ro"
click at [201, 148] on li "Ro cio Lopez" at bounding box center [223, 147] width 94 height 7
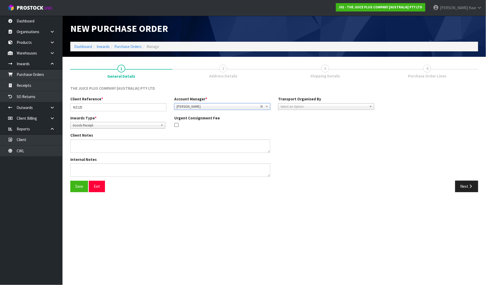
click at [323, 108] on span "Select an Option" at bounding box center [324, 106] width 87 height 6
click at [359, 198] on section "1 General Details 2 Address Details 3 Shipping Details 4 Purchase Order Lines T…" at bounding box center [275, 128] width 424 height 143
click at [475, 186] on button "Next" at bounding box center [466, 186] width 23 height 11
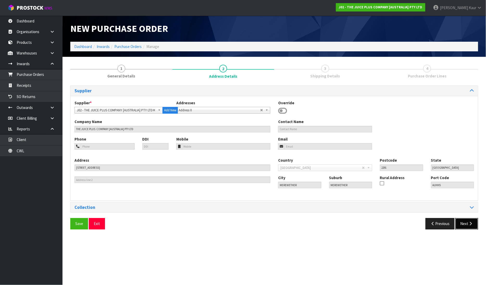
click at [465, 223] on button "Next" at bounding box center [466, 223] width 23 height 11
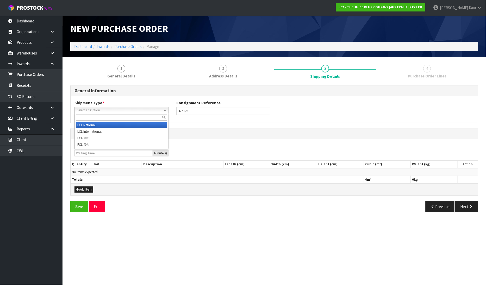
click at [87, 108] on span "Select an Option" at bounding box center [119, 110] width 85 height 6
click at [93, 130] on li "LCL International" at bounding box center [121, 131] width 91 height 7
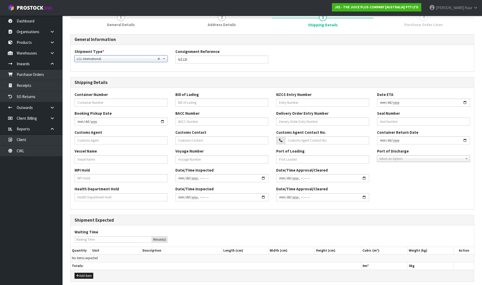
scroll to position [72, 0]
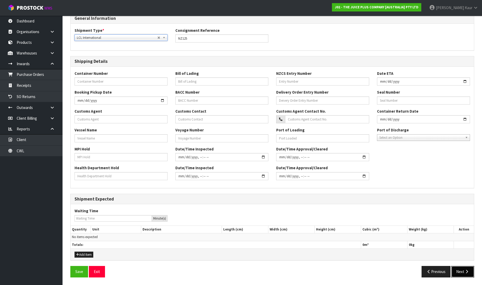
click at [459, 273] on button "Next" at bounding box center [462, 271] width 23 height 11
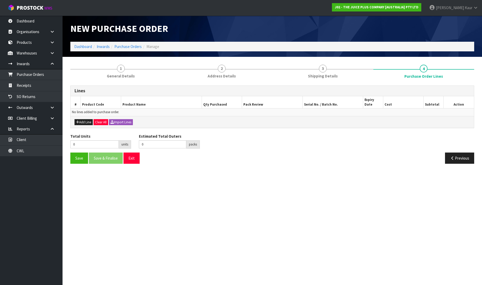
scroll to position [0, 0]
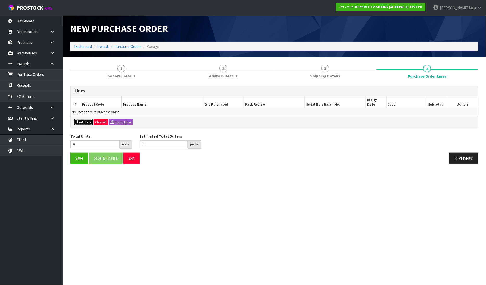
click at [83, 119] on button "Add Line" at bounding box center [84, 122] width 18 height 6
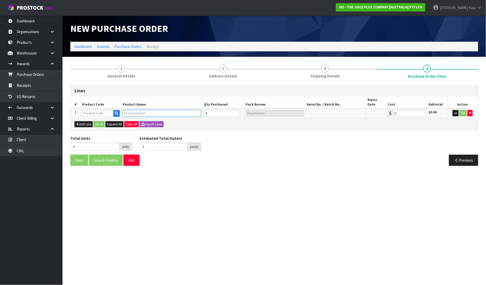
click at [137, 110] on input "text" at bounding box center [162, 113] width 78 height 7
type input "OMEG"
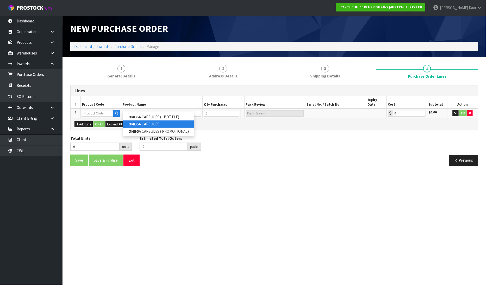
click at [141, 126] on link "OMEG A CAPSULES" at bounding box center [158, 123] width 71 height 7
type input "OMEGA CAPSULES"
type input "2200NZBS1"
type input "0.00"
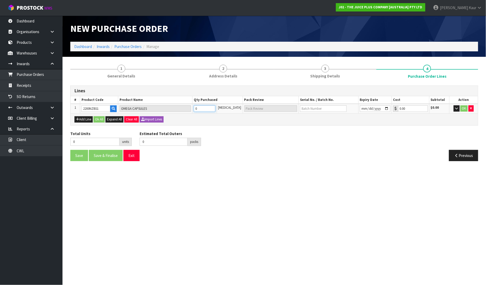
drag, startPoint x: 205, startPoint y: 110, endPoint x: 196, endPoint y: 108, distance: 9.9
click at [196, 108] on tr "1 2200NZBS1 OMEGA CAPSULES 0 PCE 0.00 $0.00 OK" at bounding box center [275, 109] width 408 height 10
type input "5"
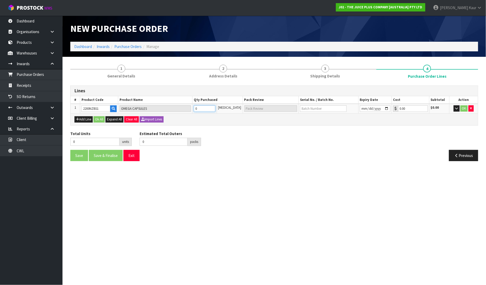
type input "5 CTN"
type input "50"
type input "50 CTN"
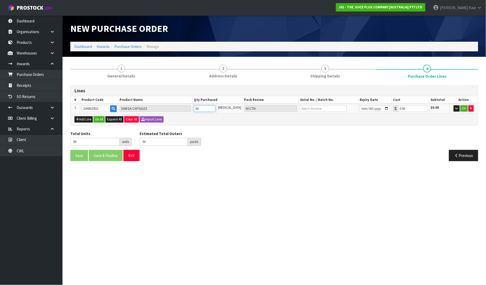
type input "504"
type input "504 CTN"
type input "504"
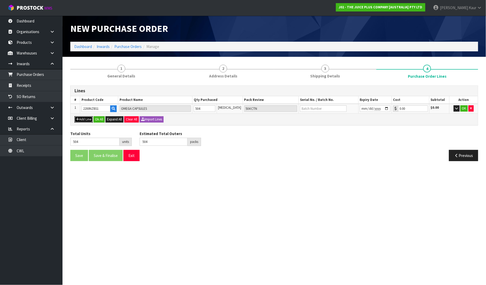
click at [83, 119] on button "Add Line" at bounding box center [84, 119] width 18 height 6
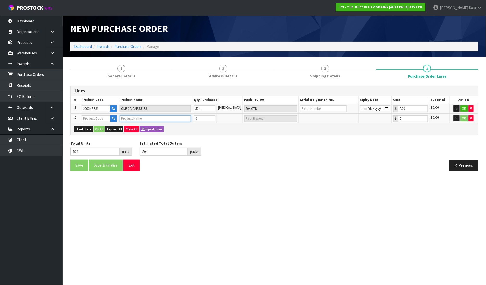
click at [126, 119] on input "text" at bounding box center [155, 118] width 71 height 7
type input "C"
type input "1"
type input "S"
click at [81, 130] on button "Add Line" at bounding box center [84, 129] width 18 height 6
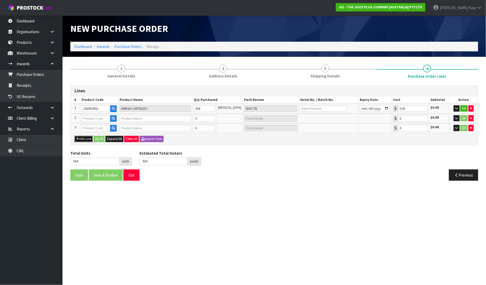
click at [82, 141] on button "Add Line" at bounding box center [84, 139] width 18 height 6
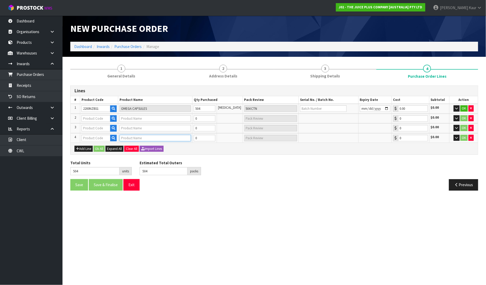
click at [131, 135] on input "text" at bounding box center [155, 138] width 71 height 7
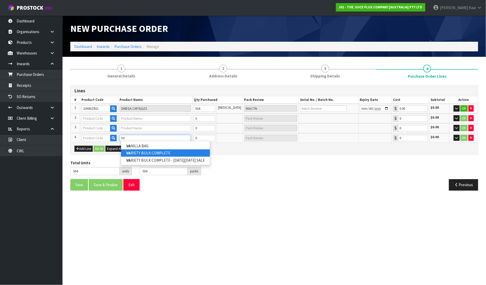
type input "VA"
click at [152, 152] on link "VA RIETY BULK COMPLETE" at bounding box center [165, 152] width 89 height 7
type input "VARIETY BULK COMPLETE"
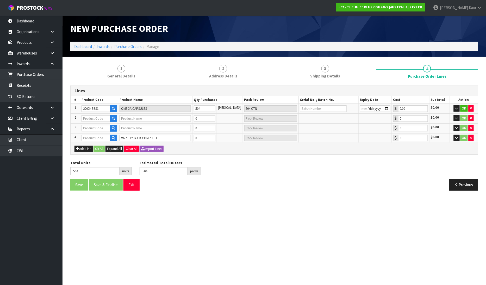
type input "2386NZBS1"
type input "0.00"
click at [174, 134] on tr "4 2386NZBS1 VARIETY BULK COMPLETE 0 PCE 0.00 $0.00 OK" at bounding box center [275, 138] width 408 height 10
type input "505"
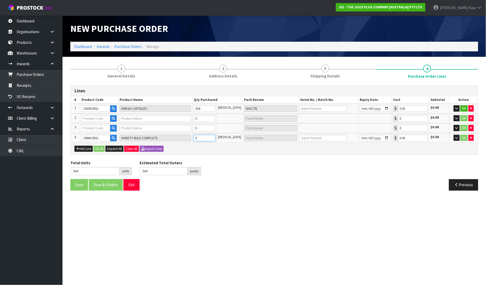
type input "1"
type input "1 CTN"
type input "520"
type input "16"
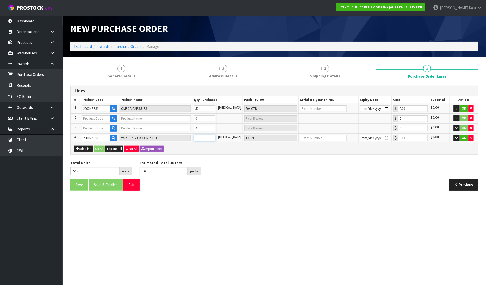
type input "16 CTN"
type input "664"
type input "160"
type input "160 CTN"
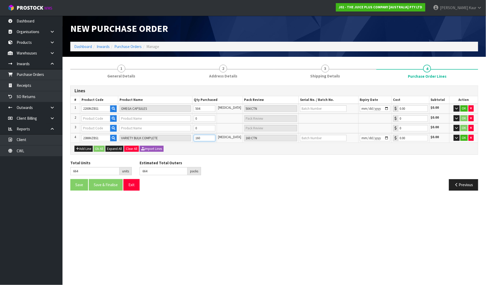
type input "160"
click at [125, 119] on input "text" at bounding box center [155, 118] width 71 height 7
type input "C"
click at [95, 117] on input "text" at bounding box center [96, 118] width 29 height 7
type input "2376"
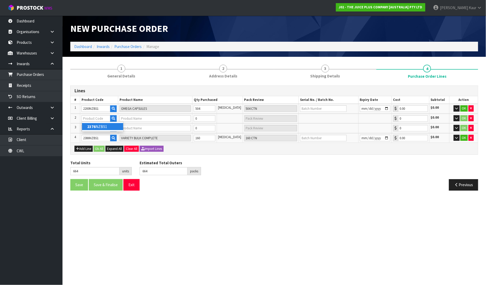
click at [98, 126] on link "2376 NZBS1" at bounding box center [102, 126] width 41 height 7
type input "2376NZBS1"
type input "BULK VANILLA COMPLETE - SINGLE SHIP"
type input "0.00"
drag, startPoint x: 100, startPoint y: 137, endPoint x: 77, endPoint y: 133, distance: 22.9
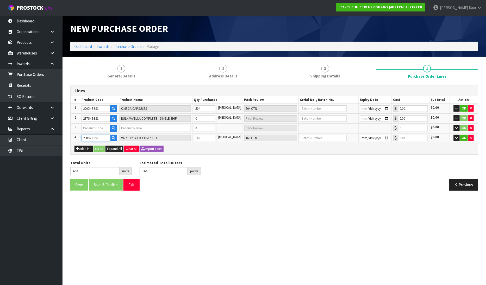
click at [77, 133] on tr "4 2386NZBS1 VARIETY BULK COMPLETE 160 PCE 160 CTN 0.00 $0.00 OK" at bounding box center [275, 138] width 408 height 10
type input "504"
type input "0"
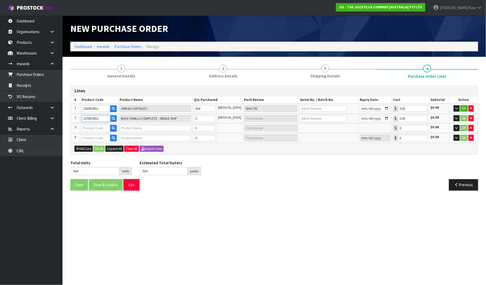
drag, startPoint x: 103, startPoint y: 118, endPoint x: 73, endPoint y: 118, distance: 30.2
click at [73, 118] on tr "2 2376NZBS1 BULK VANILLA COMPLETE - SINGLE SHIP 0 PCE 0.00 $0.00 OK" at bounding box center [275, 119] width 408 height 10
type input "0"
click at [94, 137] on input "text" at bounding box center [96, 138] width 29 height 7
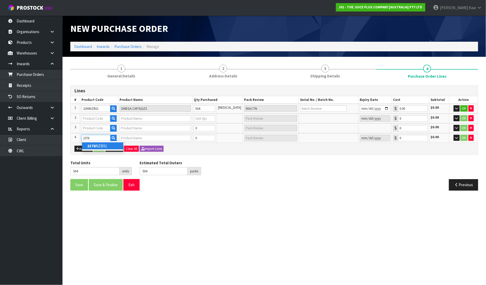
type input "2376"
click at [94, 144] on strong "2376" at bounding box center [91, 145] width 8 height 5
type input "2376NZBS1"
type input "BULK VANILLA COMPLETE - SINGLE SHIP"
type input "0.00"
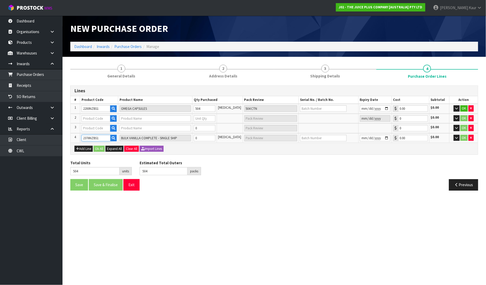
drag, startPoint x: 103, startPoint y: 135, endPoint x: 77, endPoint y: 136, distance: 26.1
click at [77, 136] on tr "4 2376NZBS1 BULK VANILLA COMPLETE - SINGLE SHIP 0 PCE 0.00 $0.00 OK" at bounding box center [275, 138] width 408 height 10
drag, startPoint x: 204, startPoint y: 134, endPoint x: 199, endPoint y: 135, distance: 5.1
click at [199, 135] on input "0" at bounding box center [205, 138] width 22 height 7
type input "505"
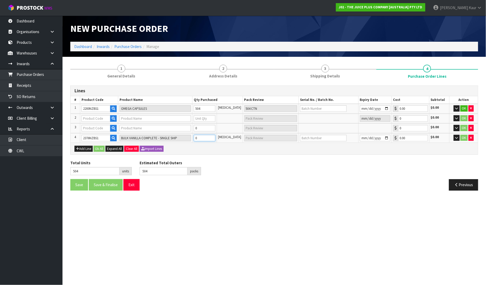
type input "505"
type input "1"
type input "1 CTN"
type input "520"
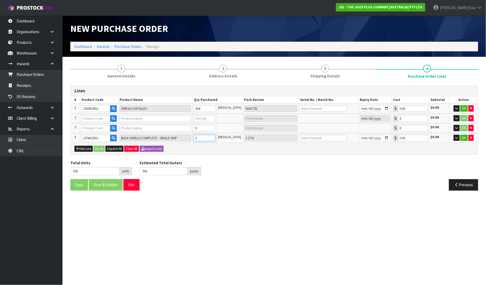
type input "16"
type input "16 CTN"
type input "664"
type input "160"
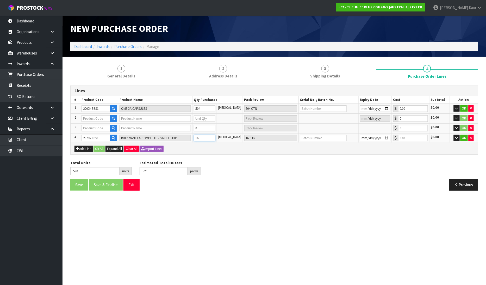
type input "160 CTN"
type input "160"
click at [93, 116] on input "text" at bounding box center [96, 118] width 29 height 7
click at [128, 118] on input "text" at bounding box center [155, 118] width 71 height 7
type input "1"
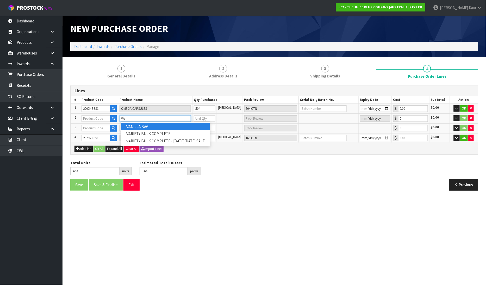
type input "V"
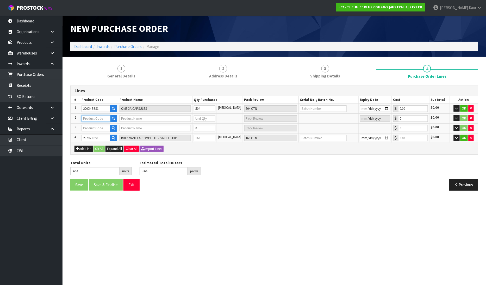
click at [84, 119] on input "text" at bounding box center [96, 118] width 29 height 7
type input "2364"
click at [90, 127] on strong "2364" at bounding box center [91, 126] width 8 height 5
type input "2364NZBS1"
type input "(15) CHOCOLATE COMPLETE"
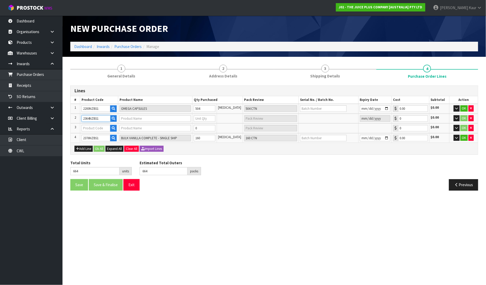
type input "0"
type input "0.00"
drag, startPoint x: 205, startPoint y: 119, endPoint x: 199, endPoint y: 118, distance: 6.2
click at [199, 118] on input "0" at bounding box center [205, 118] width 22 height 7
type input "665"
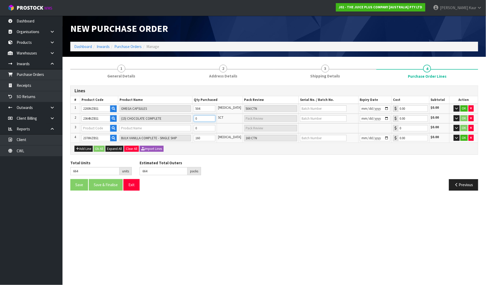
type input "1"
type input "1 SCT"
type input "679"
type input "671"
type input "15"
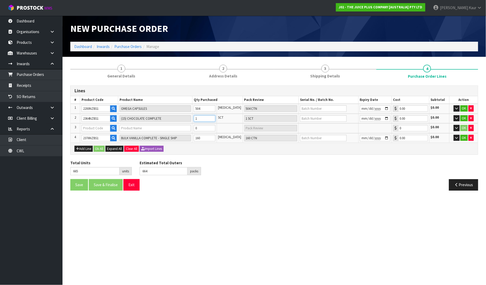
type input "7 CTN + 1 SCT"
type input "814"
type input "739"
type input "150"
type input "75 CTN"
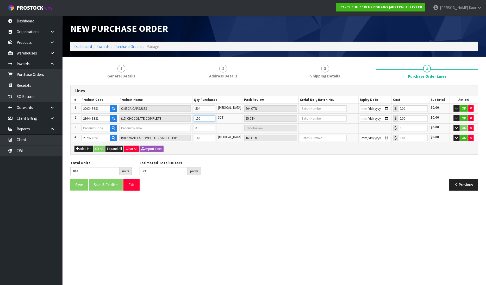
type input "150"
click at [145, 129] on input "text" at bounding box center [155, 128] width 71 height 7
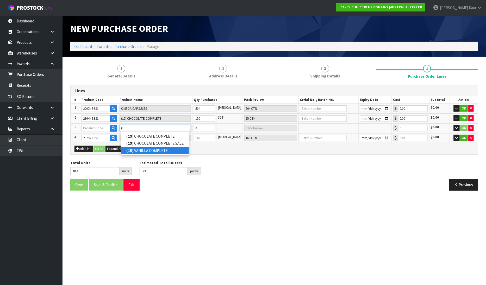
type input "(15"
click at [144, 150] on link "(15 ) VANILLA COMPLETE" at bounding box center [155, 150] width 68 height 7
type input "(15) VANILLA COMPLETE"
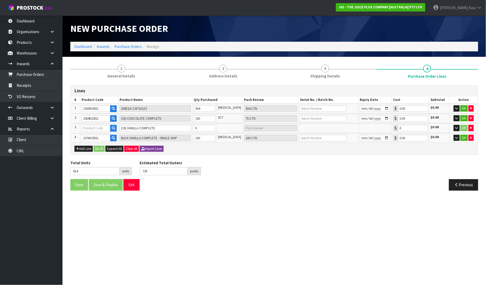
type input "2374NZBS1"
type input "0.00"
drag, startPoint x: 207, startPoint y: 129, endPoint x: 199, endPoint y: 126, distance: 8.4
click at [199, 126] on input "0" at bounding box center [205, 128] width 22 height 7
type input "823"
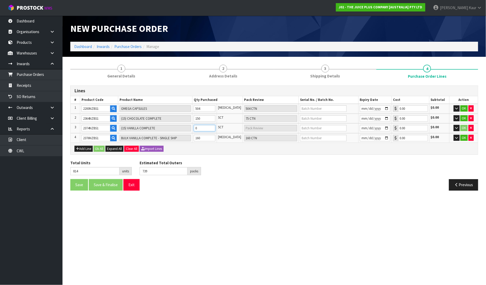
type input "743"
type input "9"
type input "4 CTN + 1 SCT"
type input "904"
type input "784"
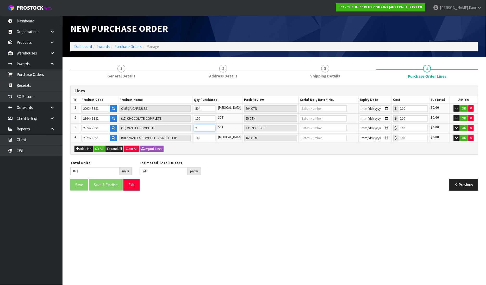
type input "90"
type input "45 CTN"
type input "90"
click at [278, 231] on section "New Purchase Order Dashboard Inwards Purchase Orders Manage 1 General Details 2…" at bounding box center [243, 142] width 486 height 285
click at [100, 146] on button "Ok All" at bounding box center [99, 149] width 11 height 6
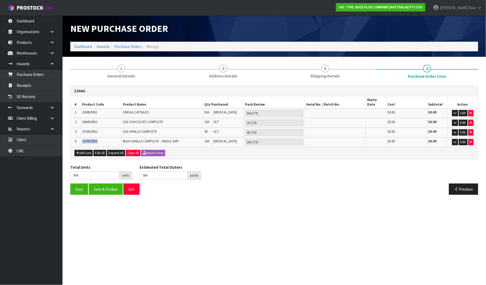
drag, startPoint x: 100, startPoint y: 135, endPoint x: 80, endPoint y: 132, distance: 20.0
click at [80, 137] on tr "4 2376NZBS1 BULK VANILLA COMPLETE - SINGLE SHIP 160 PCE 160 CTN $0.00 $0.00 Edit" at bounding box center [275, 141] width 408 height 9
copy tr "2376NZBS1"
click at [79, 183] on button "Save" at bounding box center [79, 188] width 18 height 11
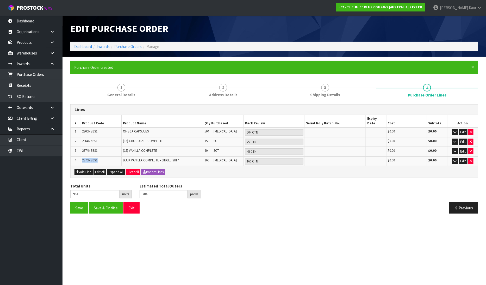
type input "0"
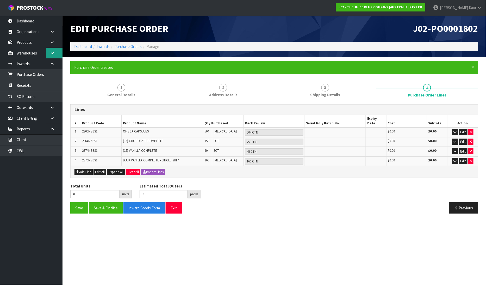
click at [49, 53] on link at bounding box center [54, 53] width 17 height 11
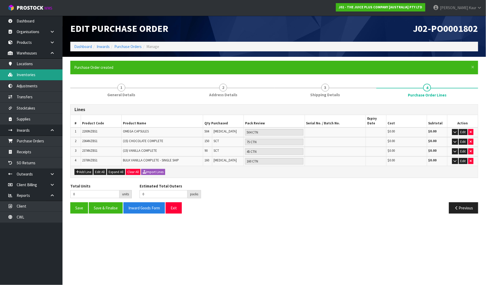
click at [34, 75] on link "Inventories" at bounding box center [31, 74] width 63 height 11
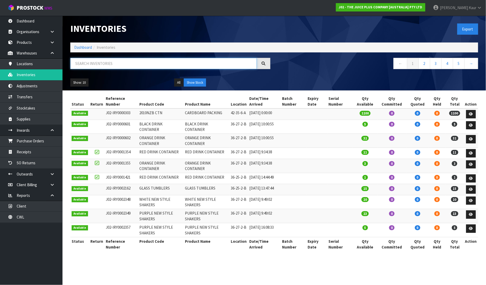
click at [115, 63] on input "text" at bounding box center [163, 63] width 187 height 11
paste input "2376NZBS1"
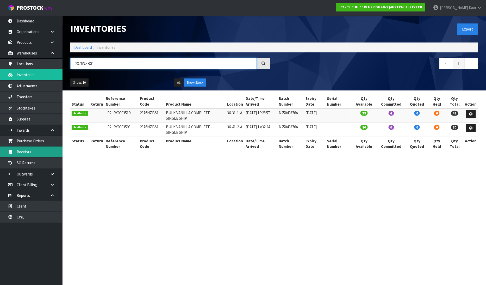
type input "2376NZBS1"
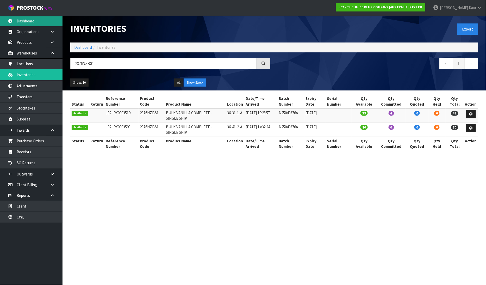
click at [40, 21] on link "Dashboard" at bounding box center [31, 21] width 63 height 11
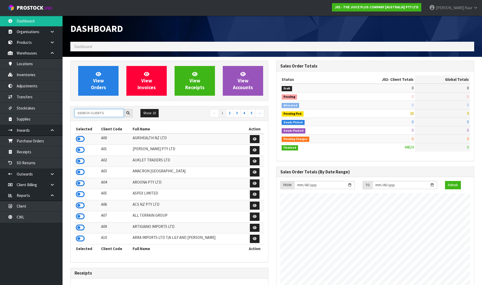
click at [83, 112] on input "text" at bounding box center [99, 113] width 49 height 8
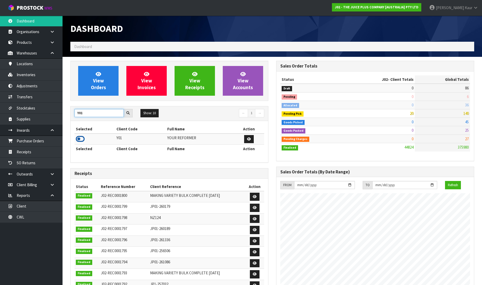
type input "Y01"
click at [76, 141] on icon at bounding box center [80, 139] width 9 height 8
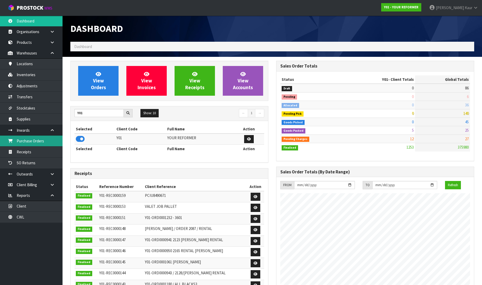
click at [45, 144] on link "Purchase Orders" at bounding box center [31, 140] width 63 height 11
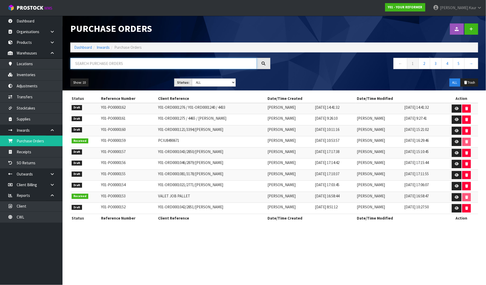
click at [145, 62] on input "text" at bounding box center [163, 63] width 187 height 11
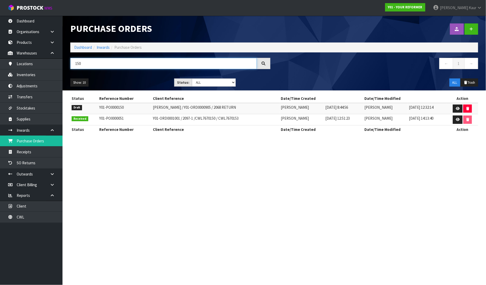
type input "150"
drag, startPoint x: 235, startPoint y: 105, endPoint x: 146, endPoint y: 100, distance: 89.5
click at [141, 107] on tr "Draft Y01-PO0000150 MEGAN MUIR / Y01-ORD0000905 / 2068 RETURN Divjot Kaur 23/07…" at bounding box center [274, 108] width 408 height 11
copy tr "MEGAN MUIR / Y01-ORD0000905 / 2068 RETURN"
click at [458, 107] on icon at bounding box center [458, 108] width 4 height 3
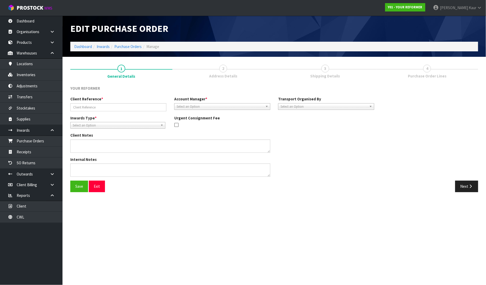
type input "MEGAN MUIR / Y01-ORD0000905 / 2068 RETURN"
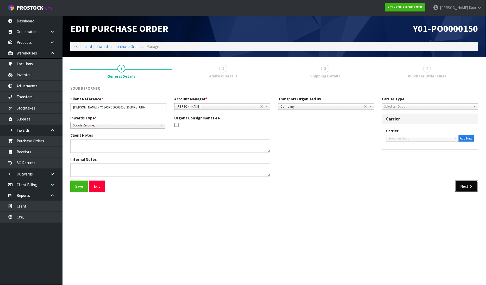
click at [464, 186] on button "Next" at bounding box center [466, 186] width 23 height 11
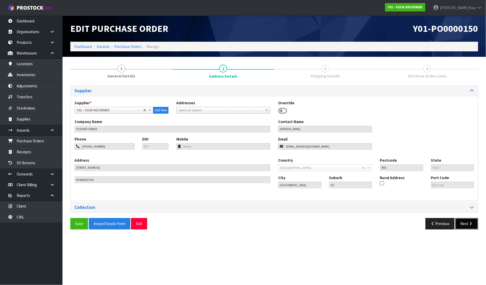
click at [467, 224] on button "Next" at bounding box center [466, 223] width 23 height 11
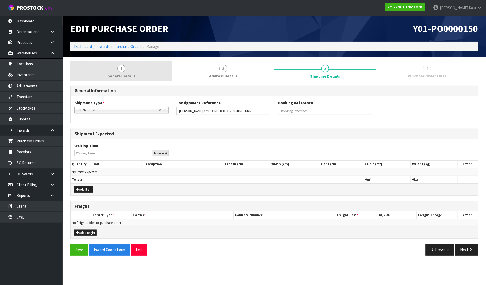
click at [126, 73] on span "General Details" at bounding box center [121, 75] width 28 height 5
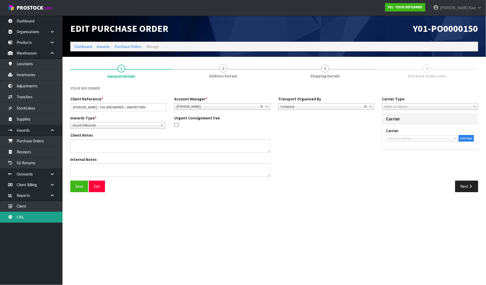
click at [27, 217] on link "CWL" at bounding box center [31, 217] width 63 height 11
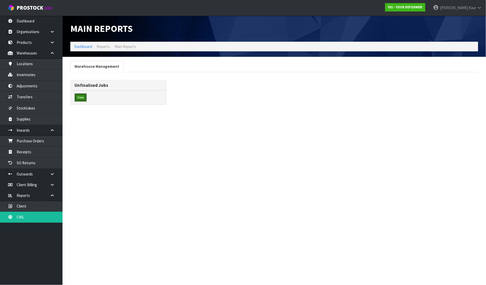
click at [85, 95] on button "View" at bounding box center [81, 97] width 12 height 8
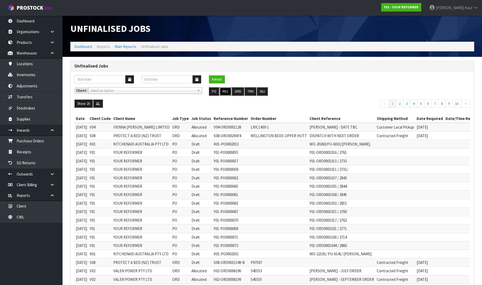
click at [226, 90] on button "REC" at bounding box center [226, 91] width 12 height 8
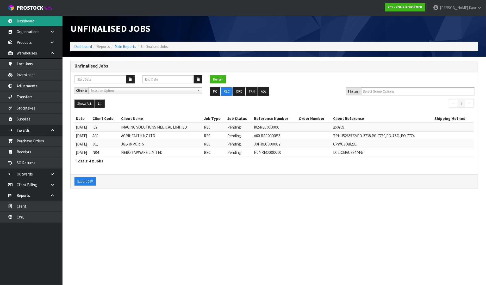
click at [30, 23] on link "Dashboard" at bounding box center [31, 21] width 63 height 11
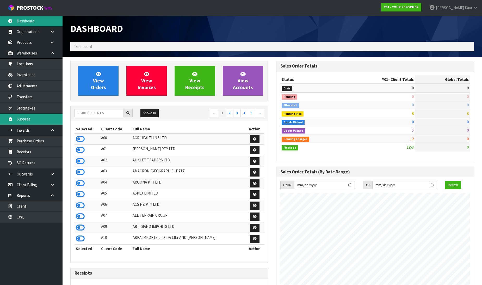
scroll to position [395, 206]
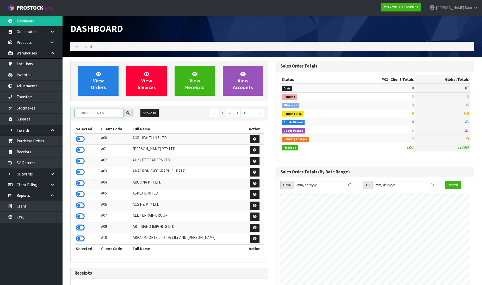
click at [88, 112] on input "text" at bounding box center [99, 113] width 49 height 8
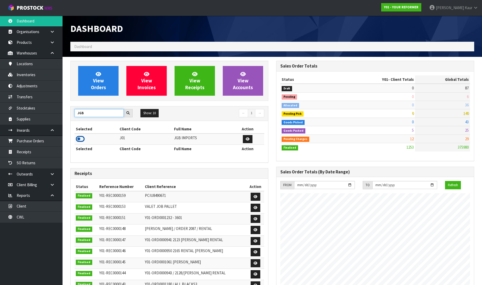
type input "JGB"
click at [78, 140] on icon at bounding box center [80, 139] width 9 height 8
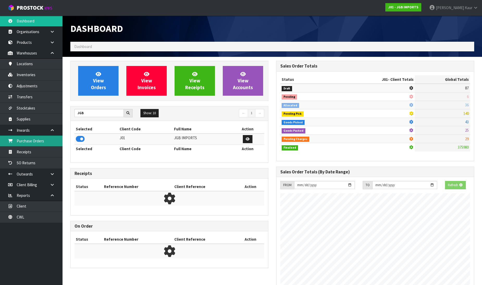
scroll to position [260241, 260360]
click at [36, 142] on link "Purchase Orders" at bounding box center [31, 140] width 63 height 11
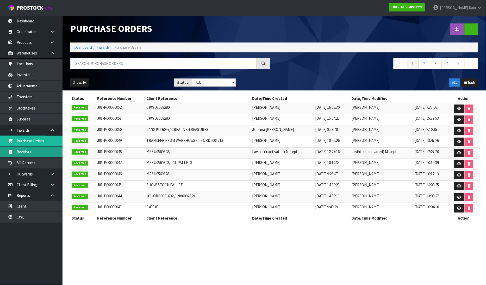
click at [42, 153] on link "Receipts" at bounding box center [31, 151] width 63 height 11
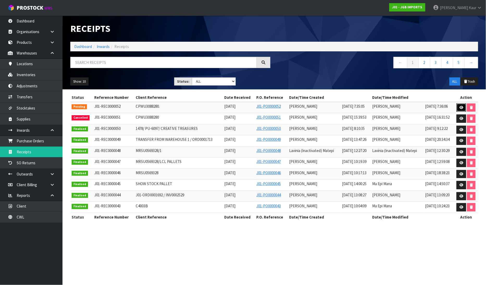
click at [460, 105] on link at bounding box center [462, 107] width 10 height 8
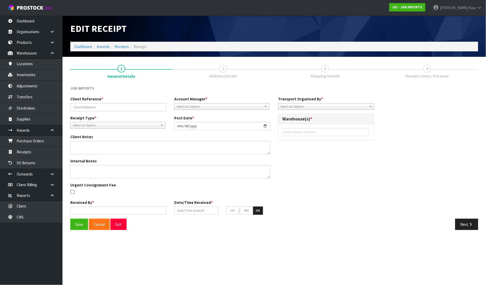
type input "CPWU3088280."
type input "2025-08-07"
type input "Lalisha Mishra"
type input "07/08/2025"
type input "07"
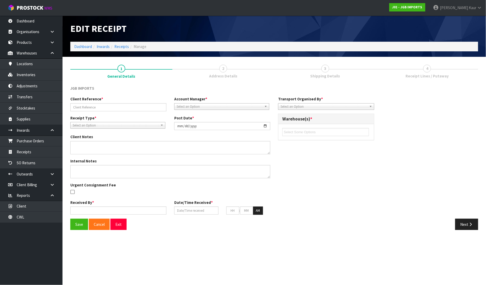
type input "35"
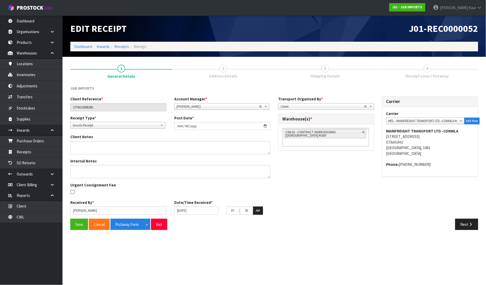
click at [301, 105] on span "Client" at bounding box center [323, 106] width 84 height 6
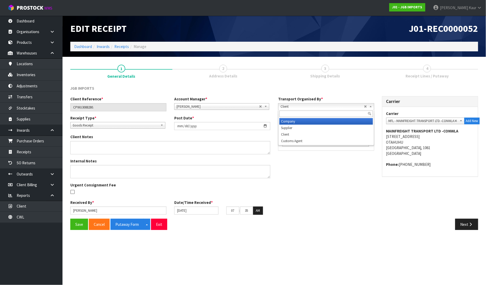
click at [292, 122] on li "Company" at bounding box center [327, 121] width 94 height 7
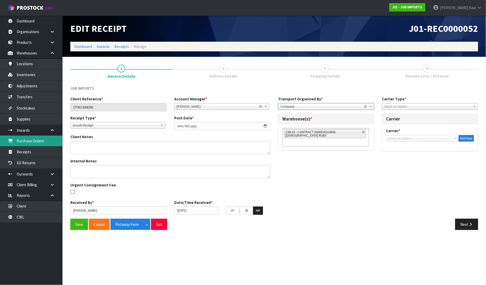
click at [28, 140] on link "Purchase Orders" at bounding box center [31, 140] width 63 height 11
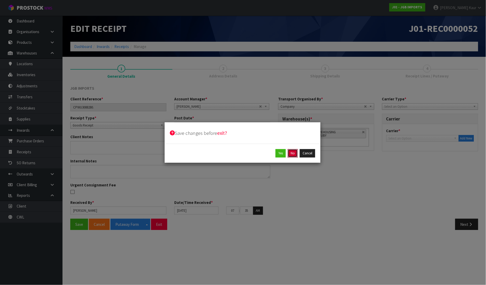
click at [295, 157] on button "No" at bounding box center [293, 153] width 10 height 8
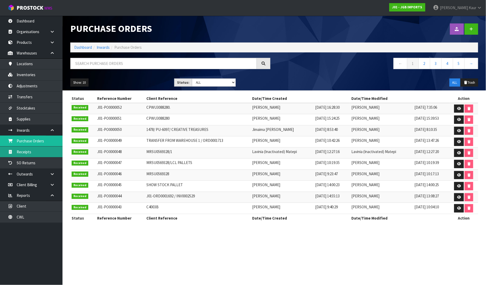
click at [33, 152] on link "Receipts" at bounding box center [31, 151] width 63 height 11
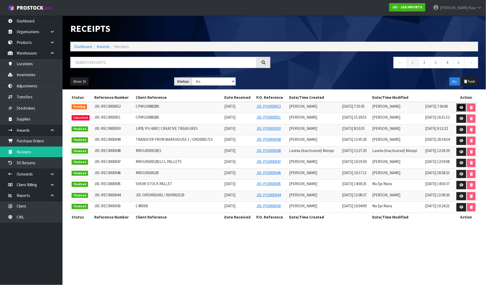
click at [462, 106] on icon at bounding box center [462, 107] width 4 height 3
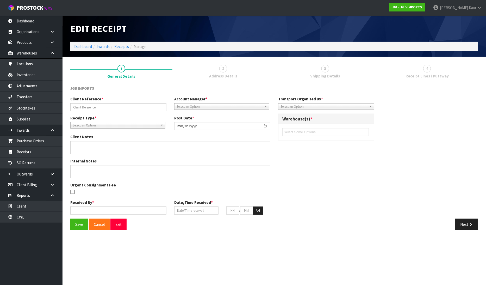
type input "CPWU3088280."
type input "2025-08-07"
type input "Lalisha Mishra"
type input "07/08/2025"
type input "07"
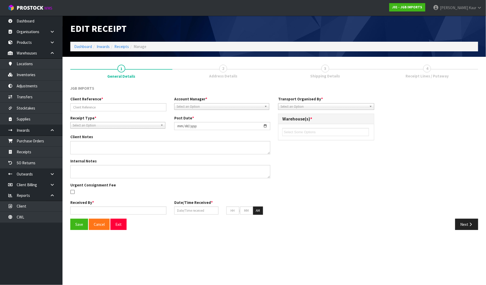
type input "35"
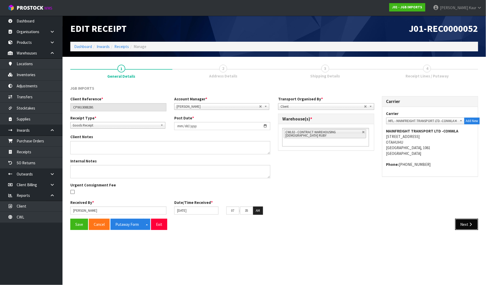
click at [467, 227] on button "Next" at bounding box center [466, 224] width 23 height 11
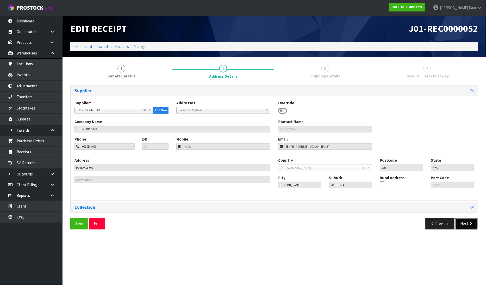
click at [472, 222] on icon "button" at bounding box center [470, 223] width 5 height 4
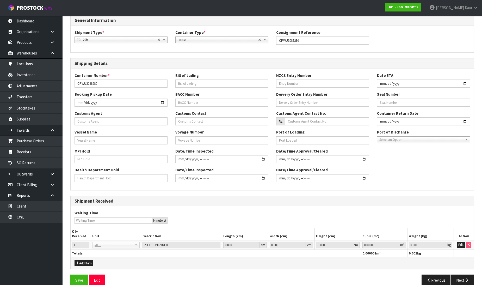
scroll to position [79, 0]
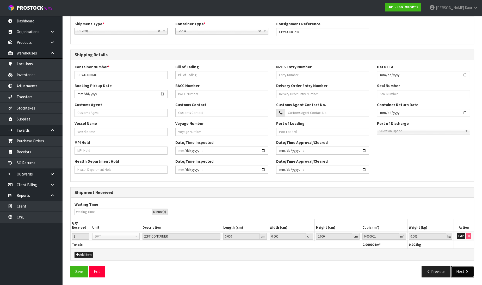
click at [472, 272] on button "Next" at bounding box center [462, 271] width 23 height 11
click at [462, 272] on button "Next" at bounding box center [462, 271] width 23 height 11
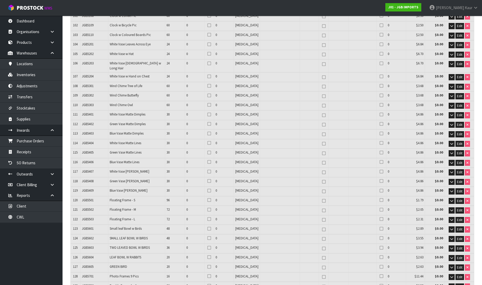
scroll to position [1237, 0]
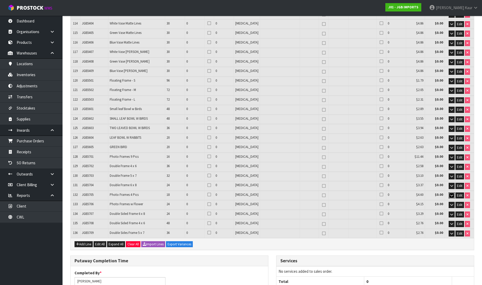
click at [452, 194] on icon "button" at bounding box center [451, 195] width 3 height 3
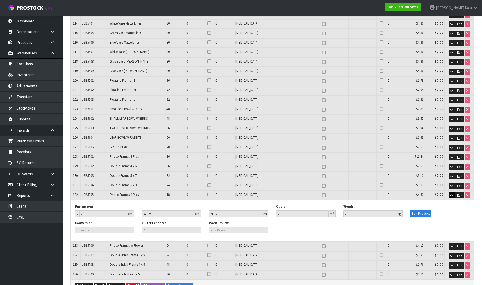
click at [452, 194] on icon "button" at bounding box center [451, 195] width 3 height 3
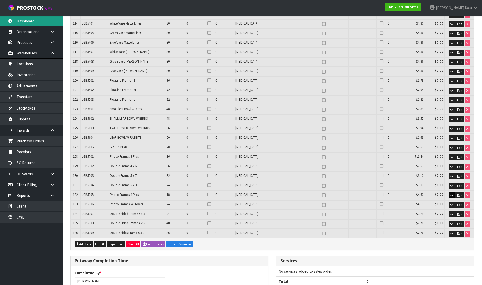
click at [35, 24] on link "Dashboard" at bounding box center [31, 21] width 63 height 11
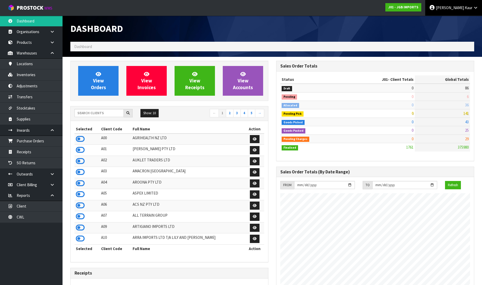
click at [465, 10] on link "Prabhneet Kaur" at bounding box center [453, 8] width 57 height 16
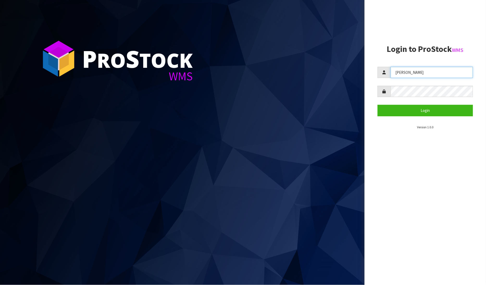
click at [427, 75] on input "[PERSON_NAME]" at bounding box center [432, 72] width 83 height 11
type input "m"
type input "Mana"
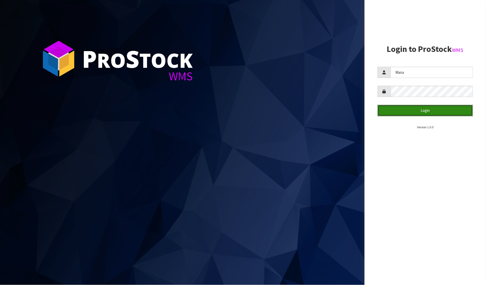
click at [400, 108] on button "Login" at bounding box center [426, 110] width 96 height 11
